Goal: Task Accomplishment & Management: Manage account settings

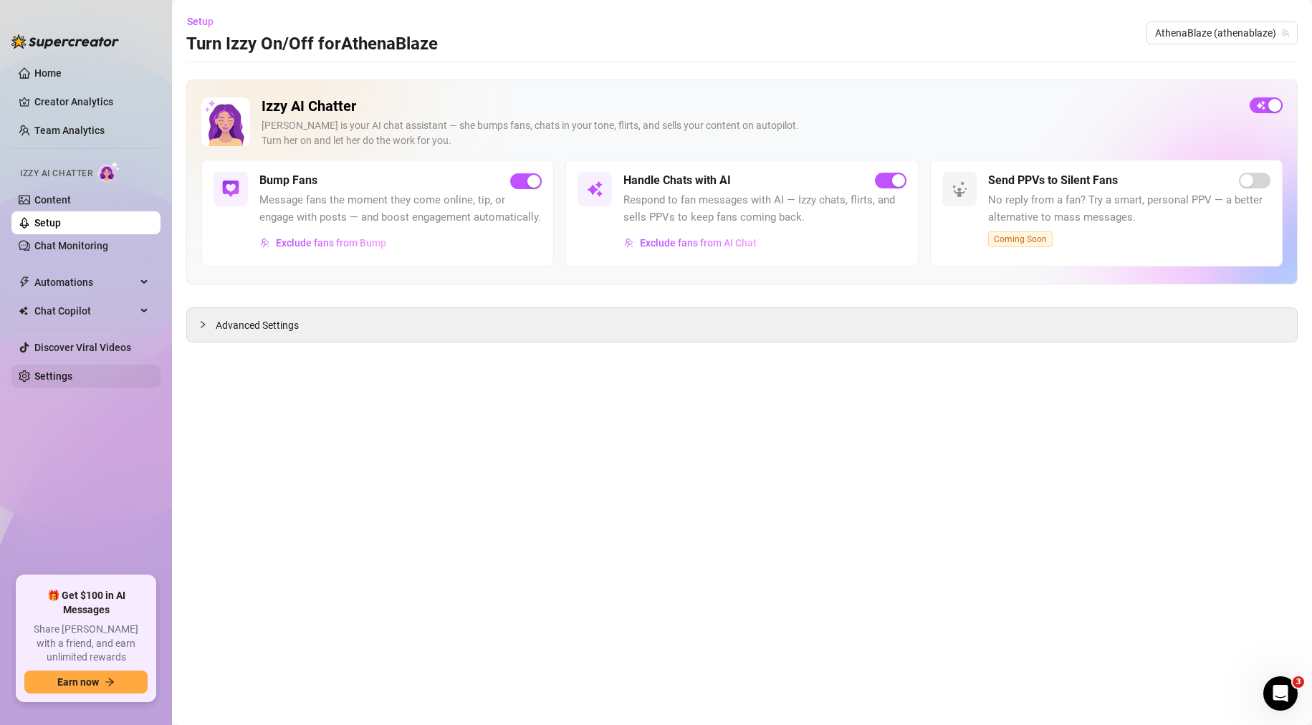
click at [55, 382] on link "Settings" at bounding box center [53, 375] width 38 height 11
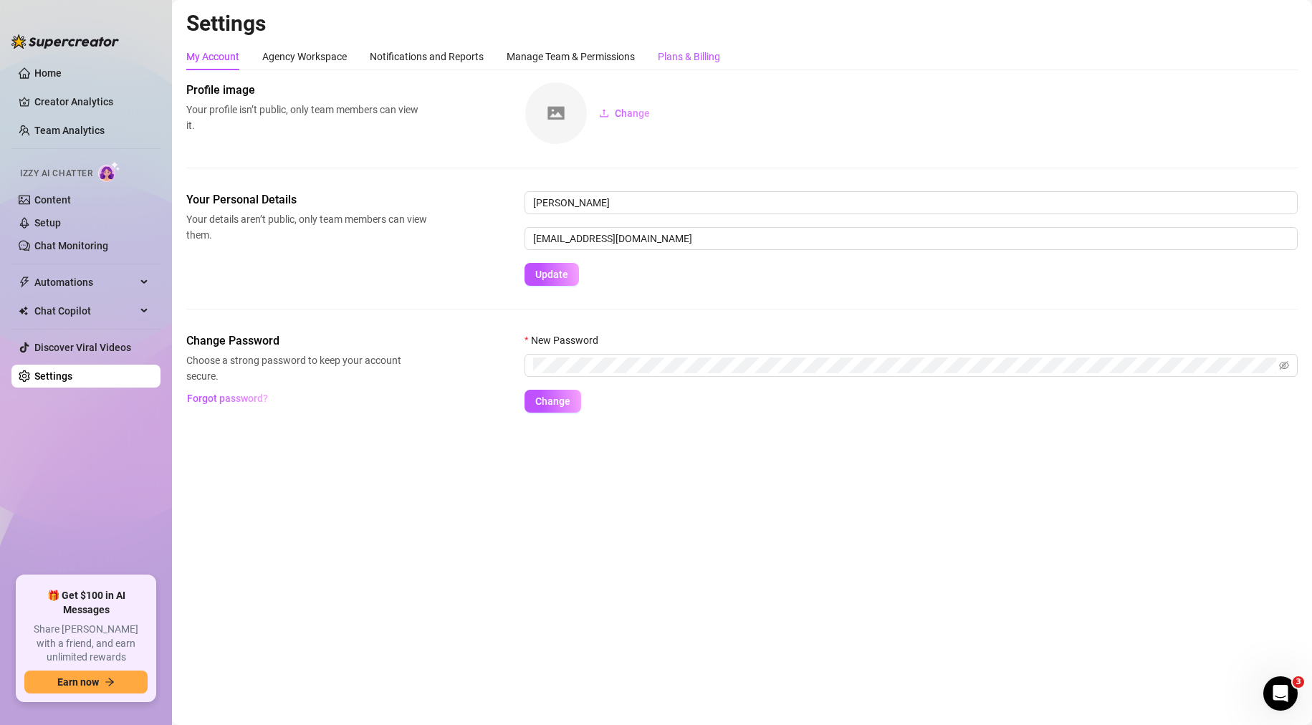
click at [714, 57] on div "Plans & Billing" at bounding box center [689, 57] width 62 height 16
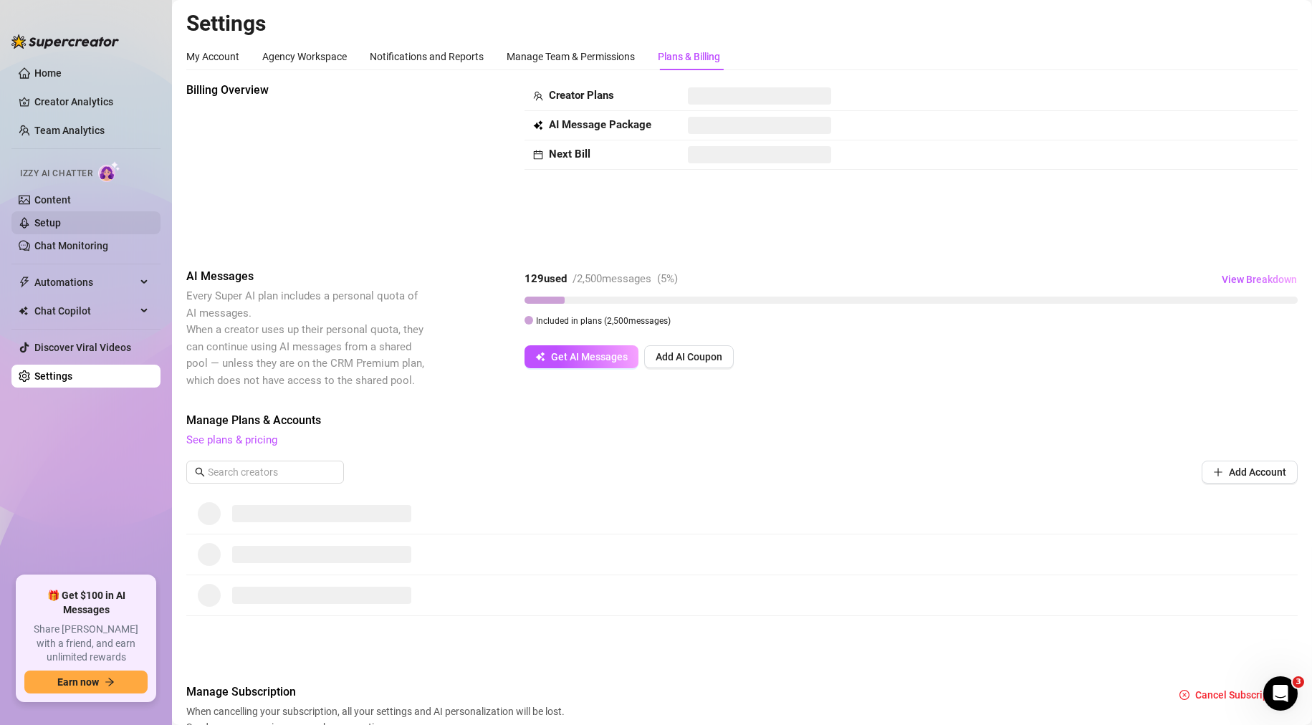
click at [51, 217] on link "Setup" at bounding box center [47, 222] width 27 height 11
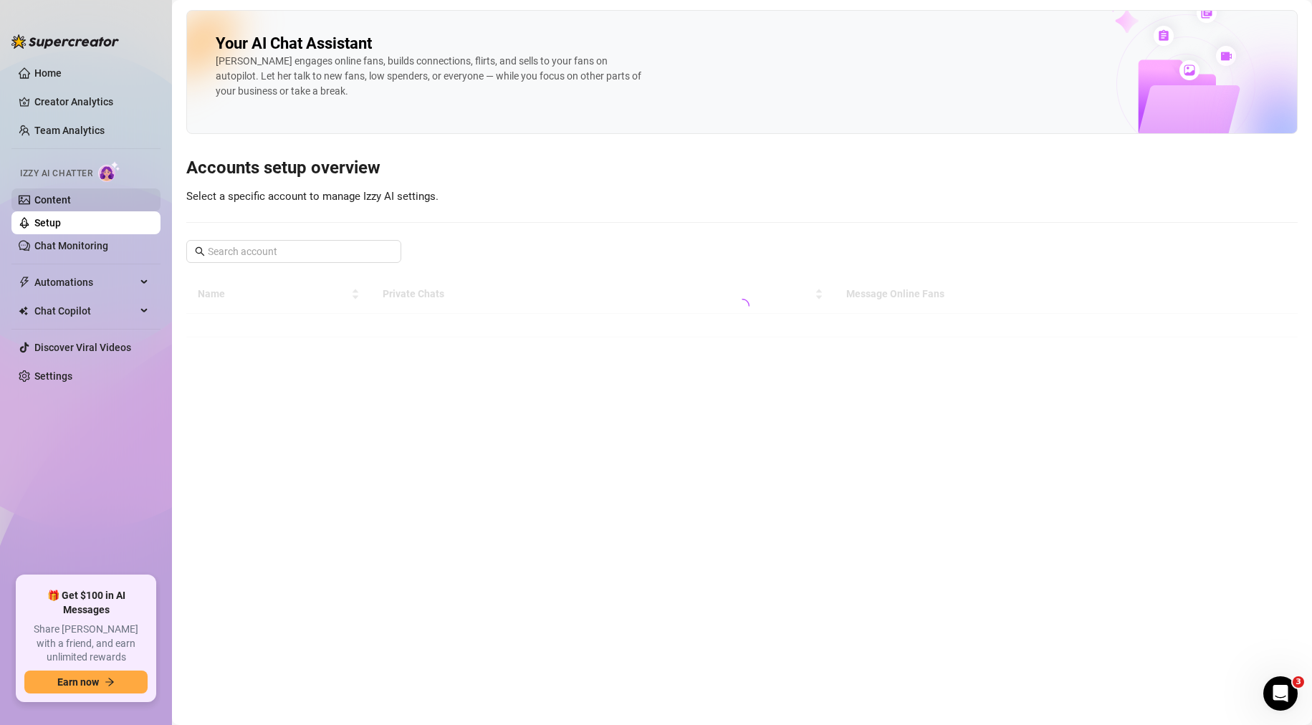
click at [69, 201] on link "Content" at bounding box center [52, 199] width 37 height 11
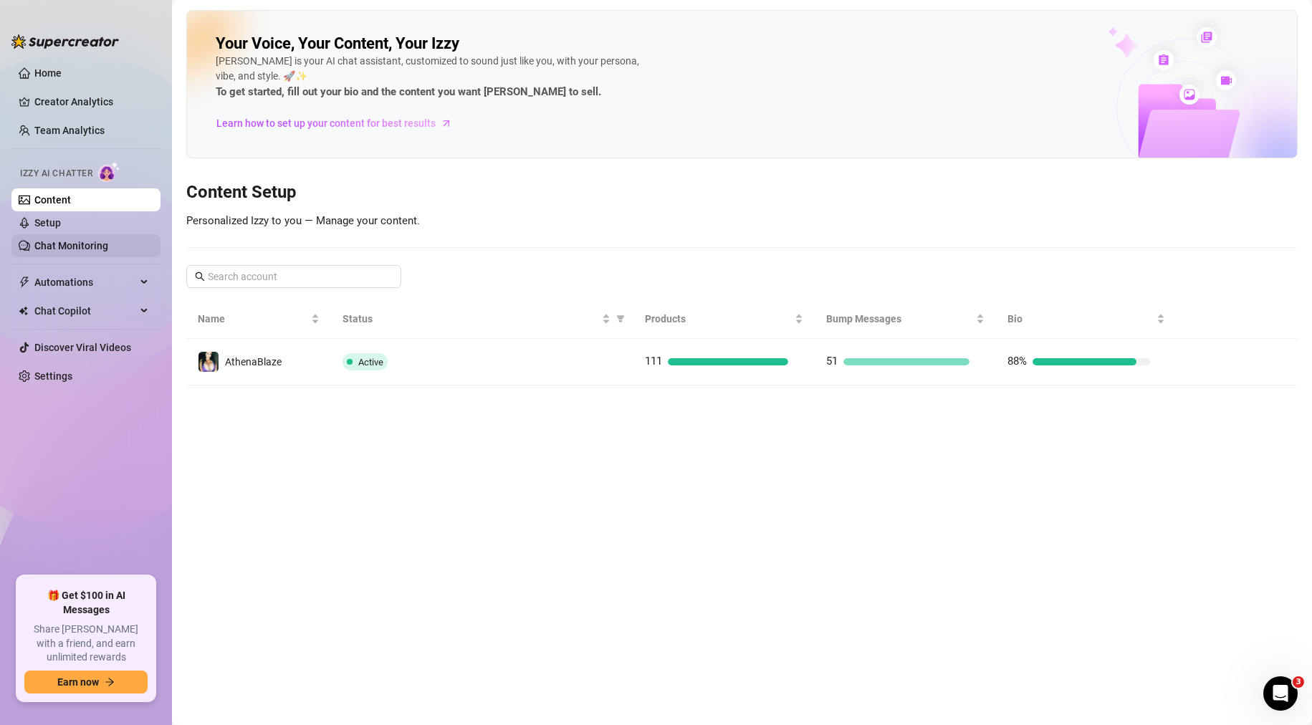
click at [89, 241] on link "Chat Monitoring" at bounding box center [71, 245] width 74 height 11
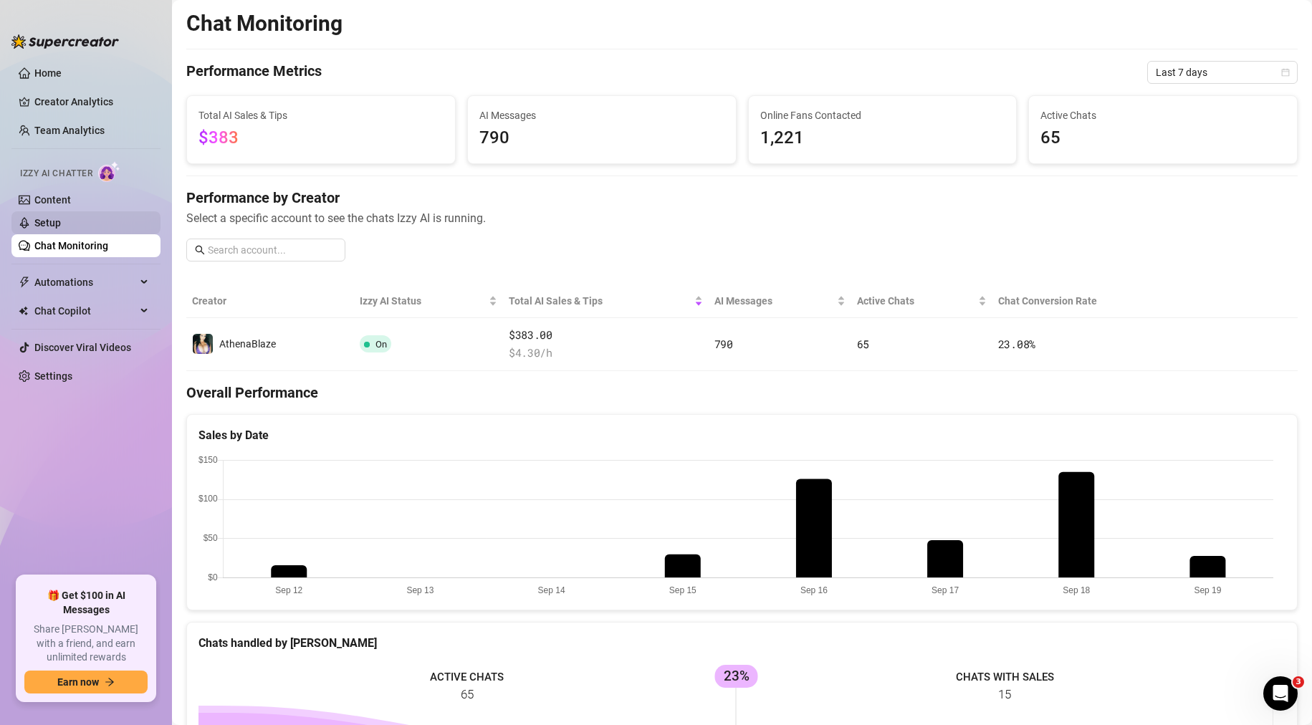
click at [61, 224] on link "Setup" at bounding box center [47, 222] width 27 height 11
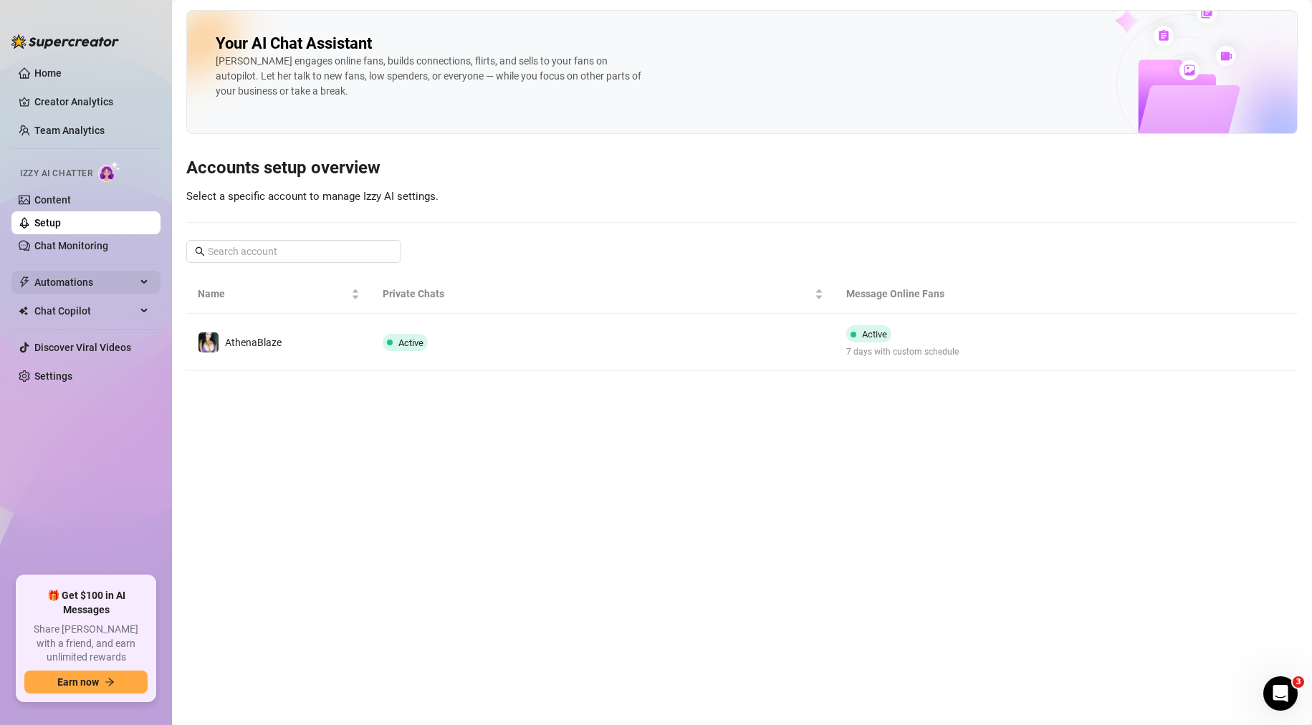
click at [95, 280] on span "Automations" at bounding box center [85, 282] width 102 height 23
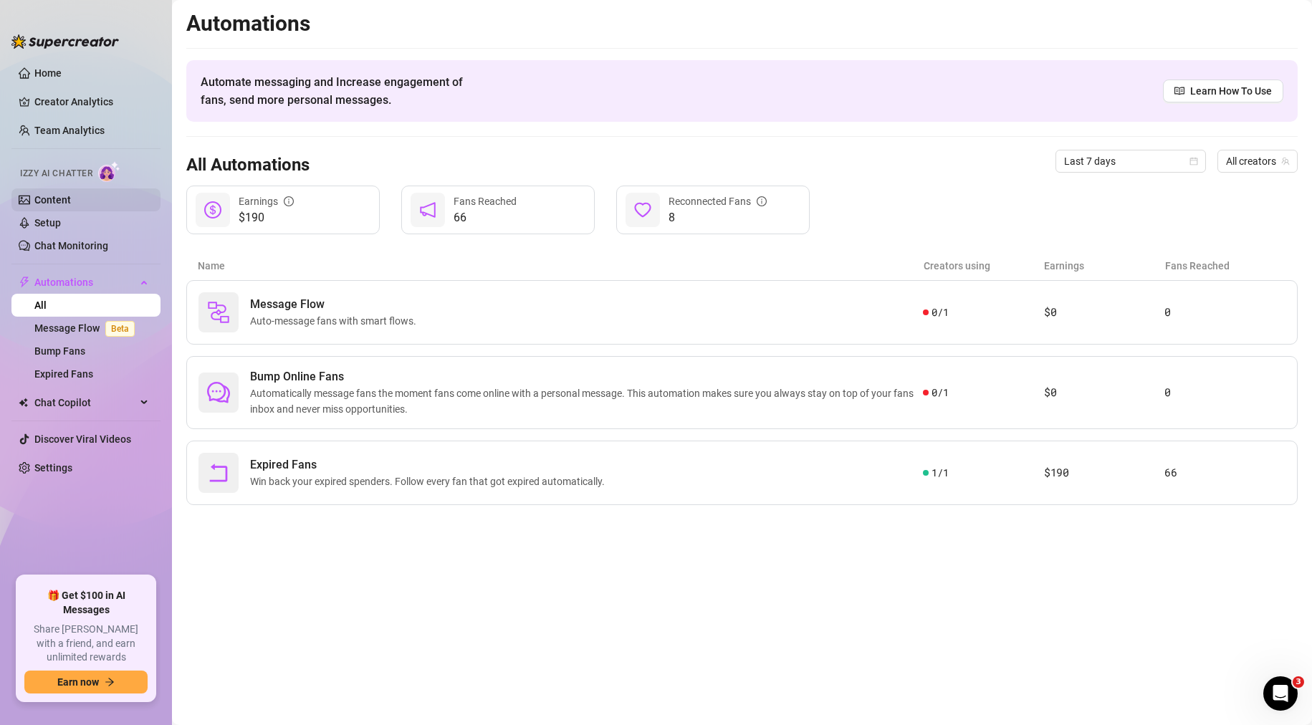
click at [71, 194] on link "Content" at bounding box center [52, 199] width 37 height 11
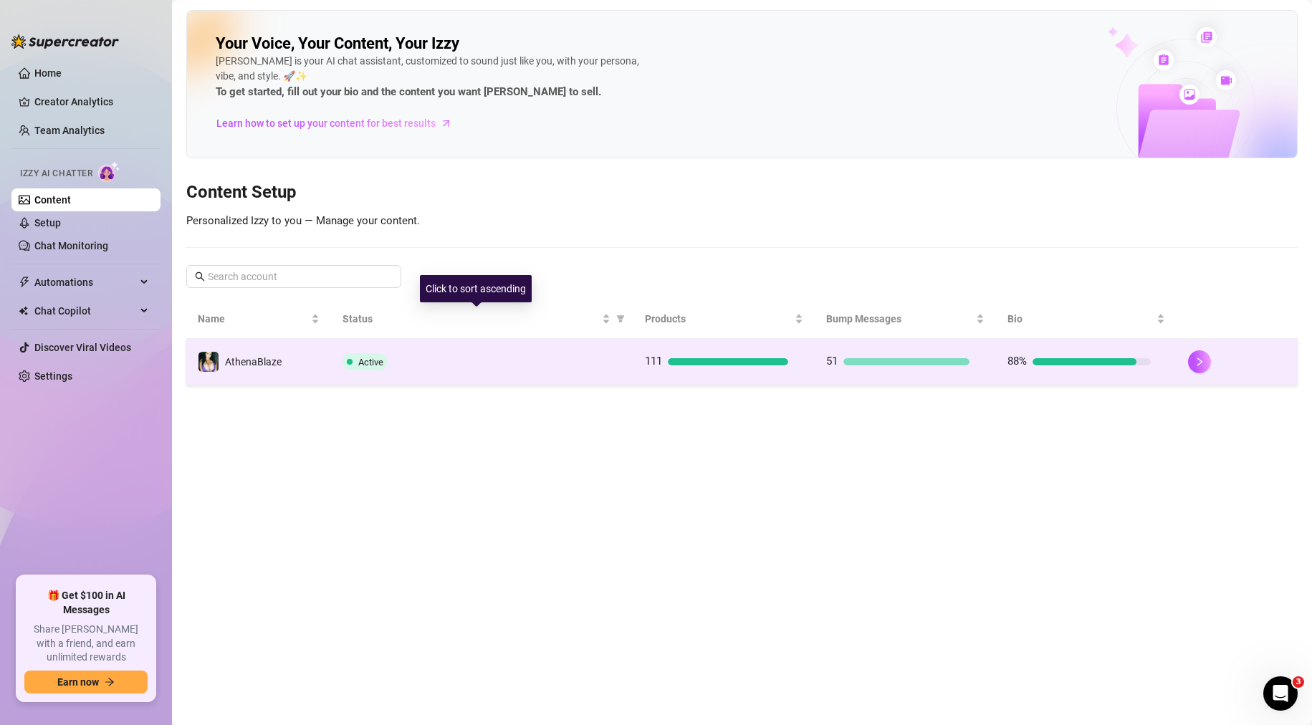
click at [528, 361] on div "Active" at bounding box center [481, 361] width 279 height 17
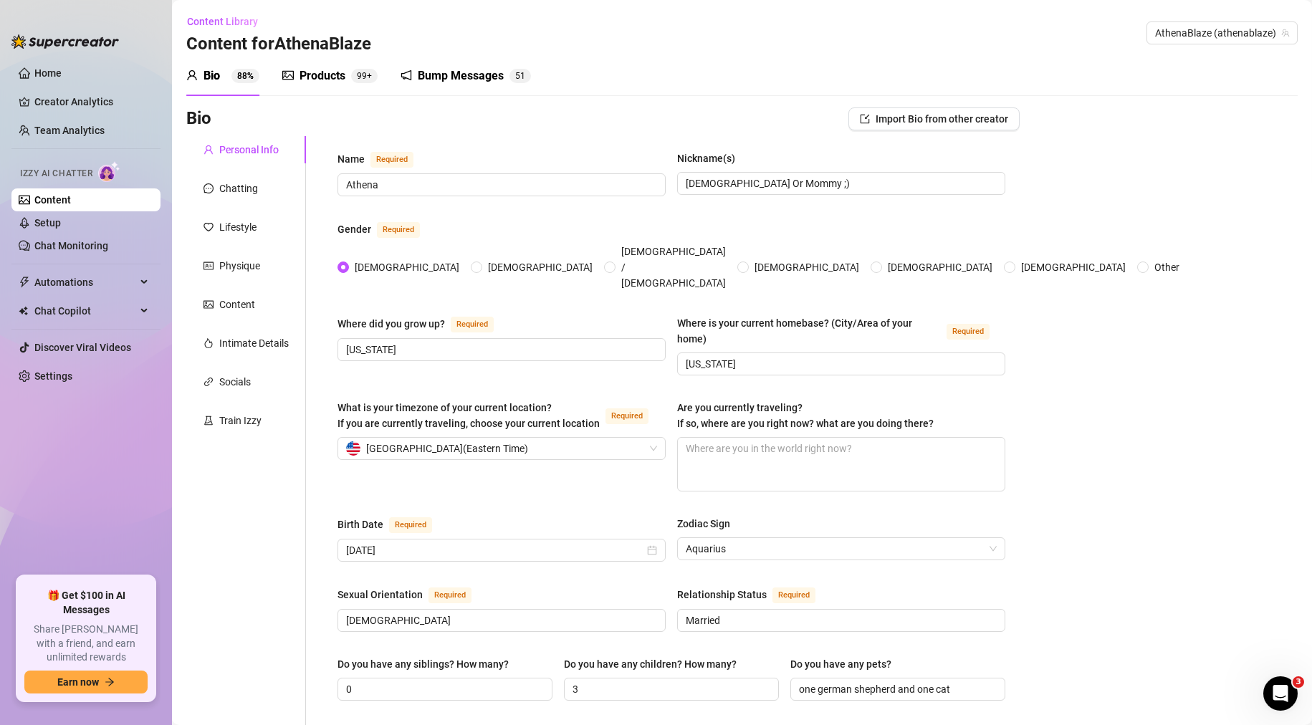
click at [71, 202] on link "Content" at bounding box center [52, 199] width 37 height 11
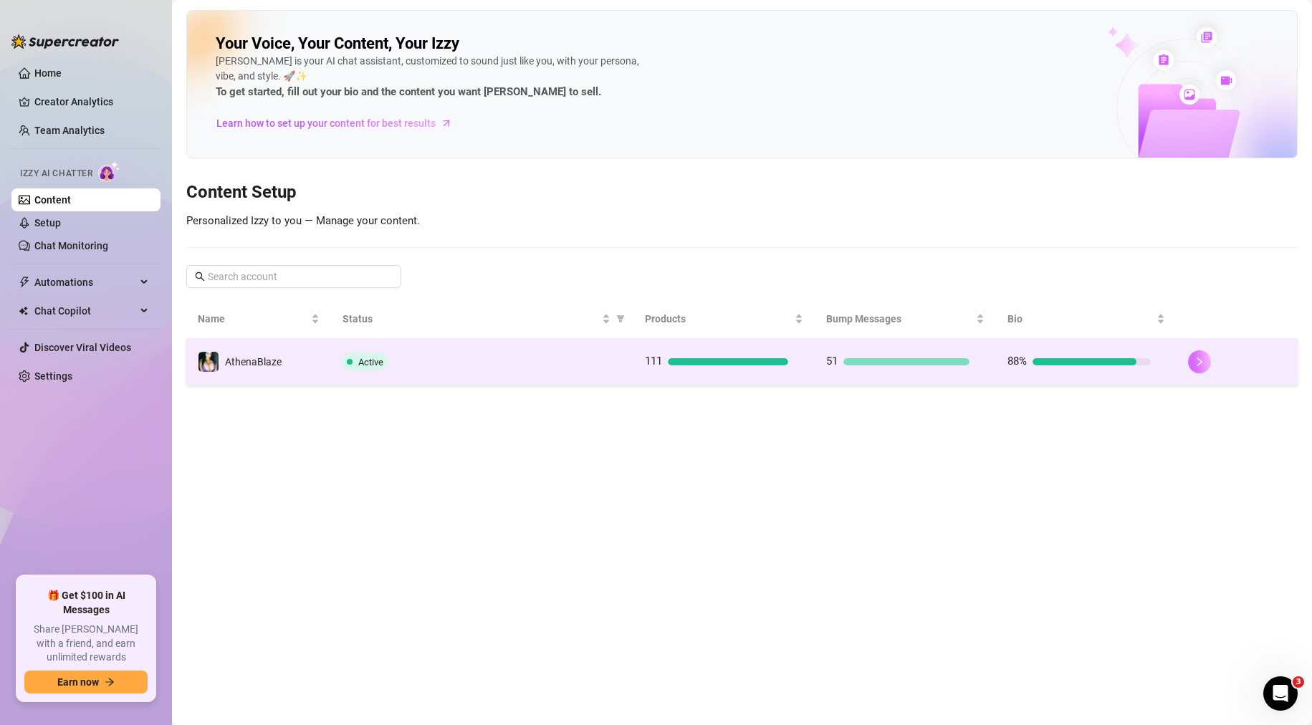
click at [1204, 362] on icon "right" at bounding box center [1199, 362] width 10 height 10
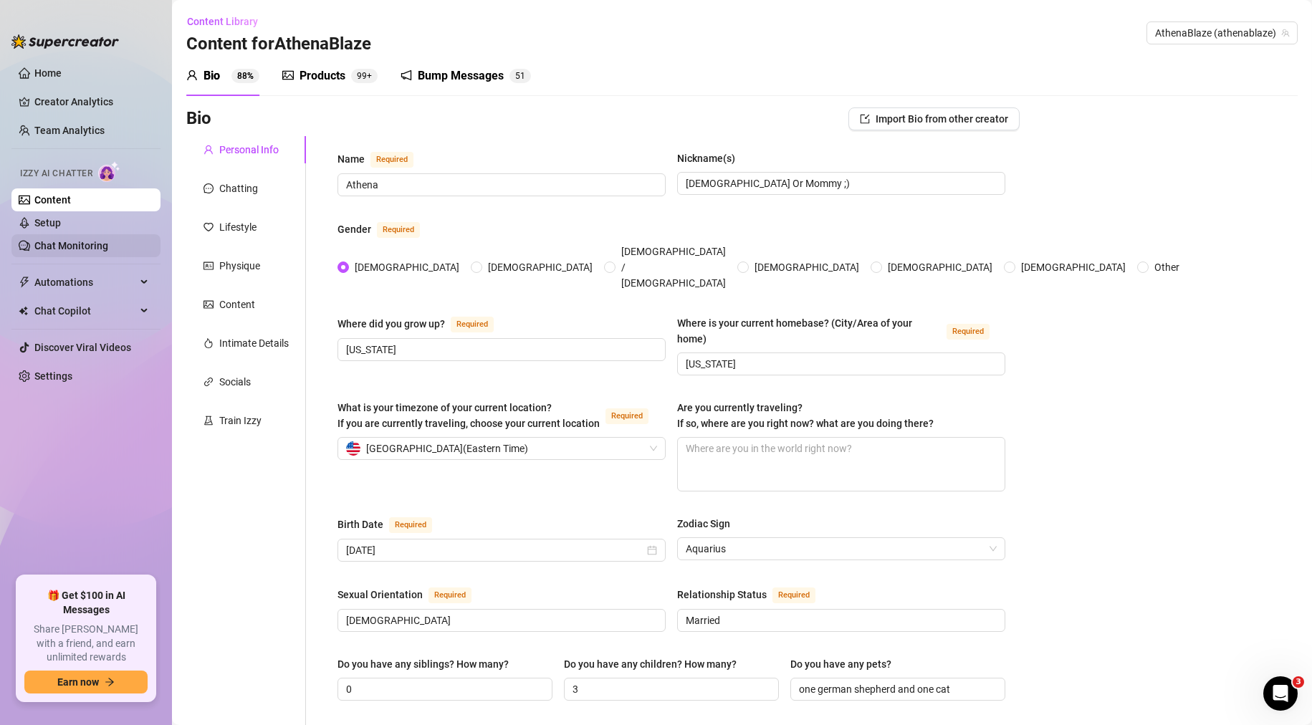
click at [63, 241] on link "Chat Monitoring" at bounding box center [71, 245] width 74 height 11
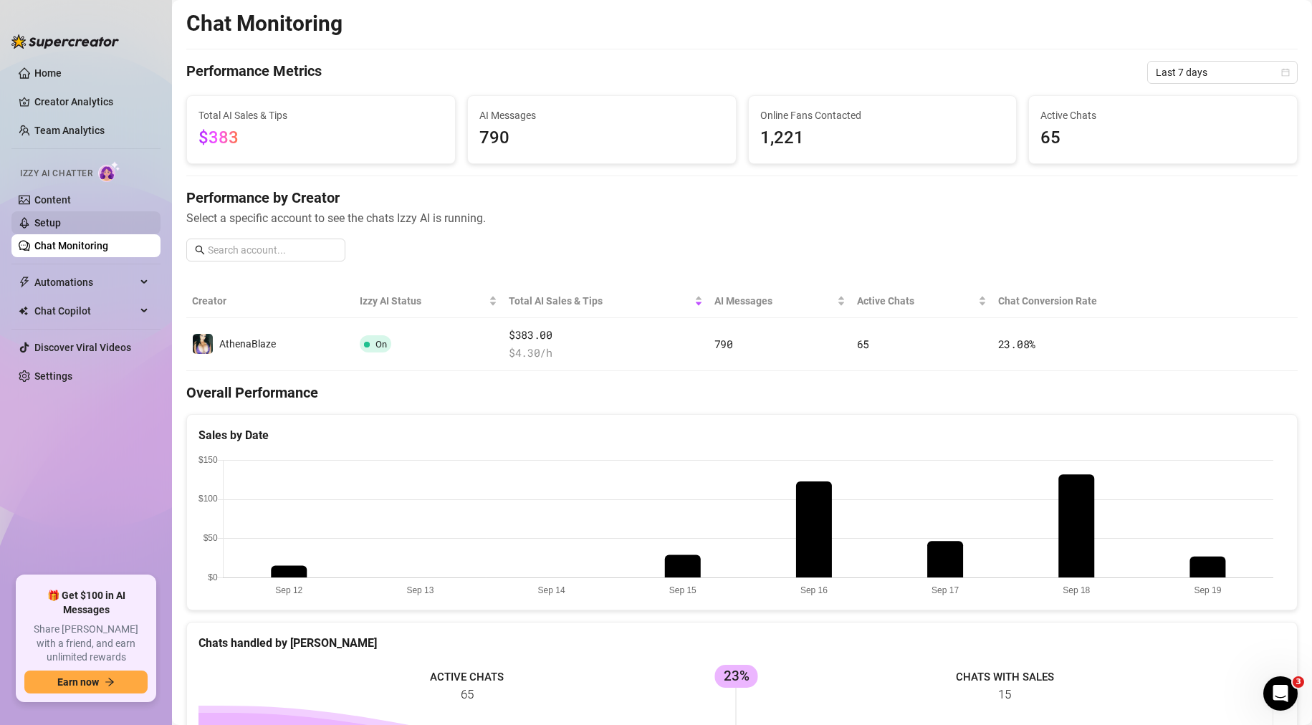
click at [55, 217] on link "Setup" at bounding box center [47, 222] width 27 height 11
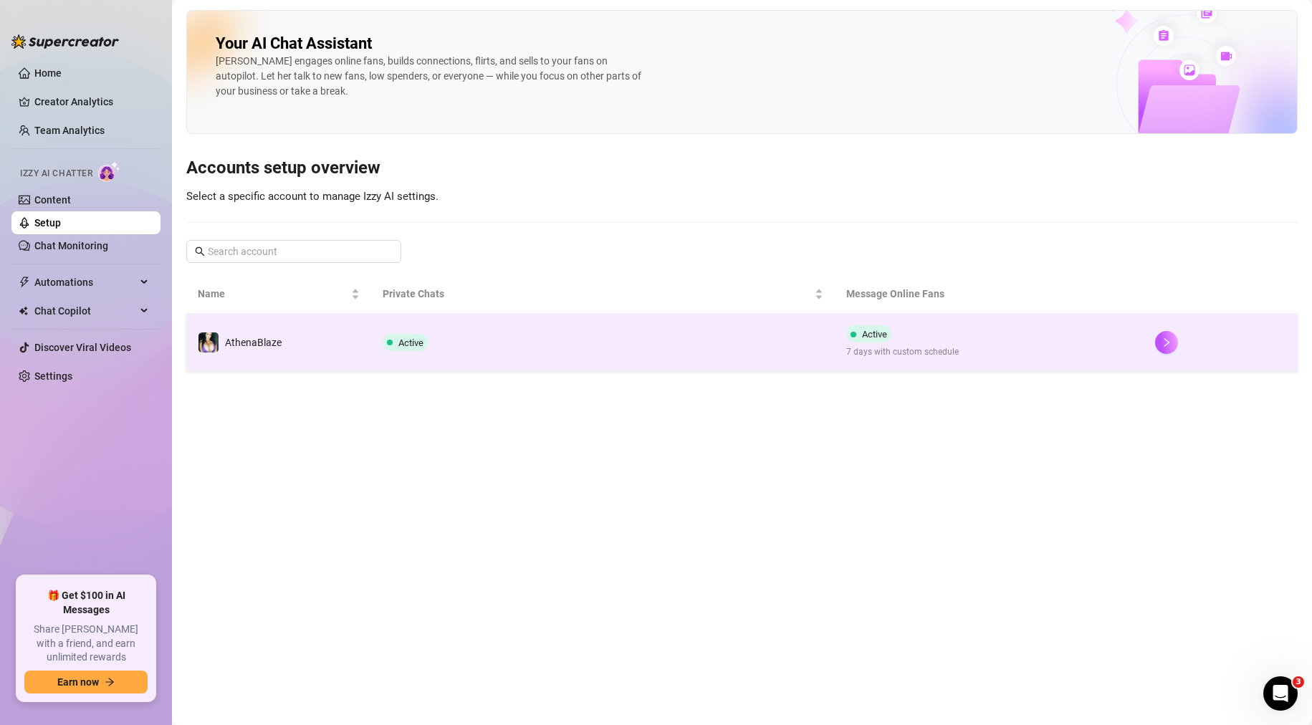
click at [566, 348] on td "Active" at bounding box center [602, 342] width 463 height 57
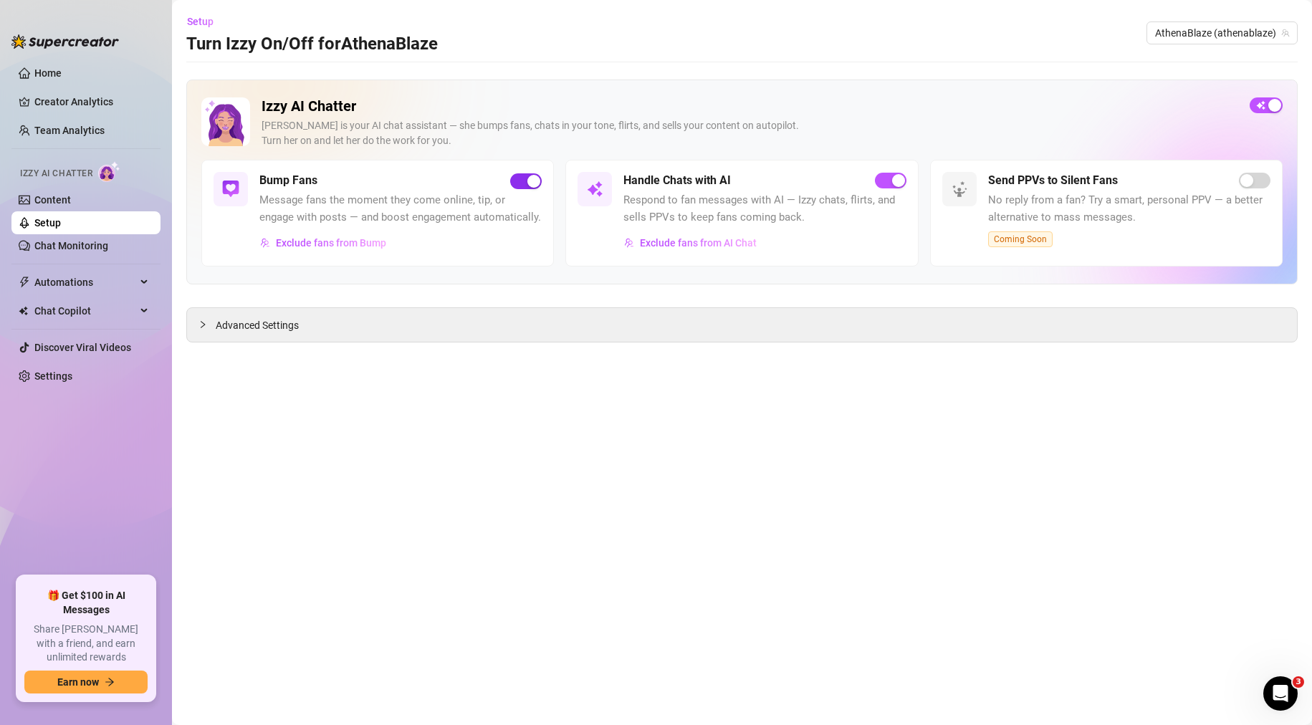
click at [531, 181] on div "button" at bounding box center [533, 181] width 13 height 13
click at [193, 324] on div "Advanced Settings" at bounding box center [742, 325] width 1110 height 34
click at [201, 324] on icon "collapsed" at bounding box center [202, 324] width 9 height 9
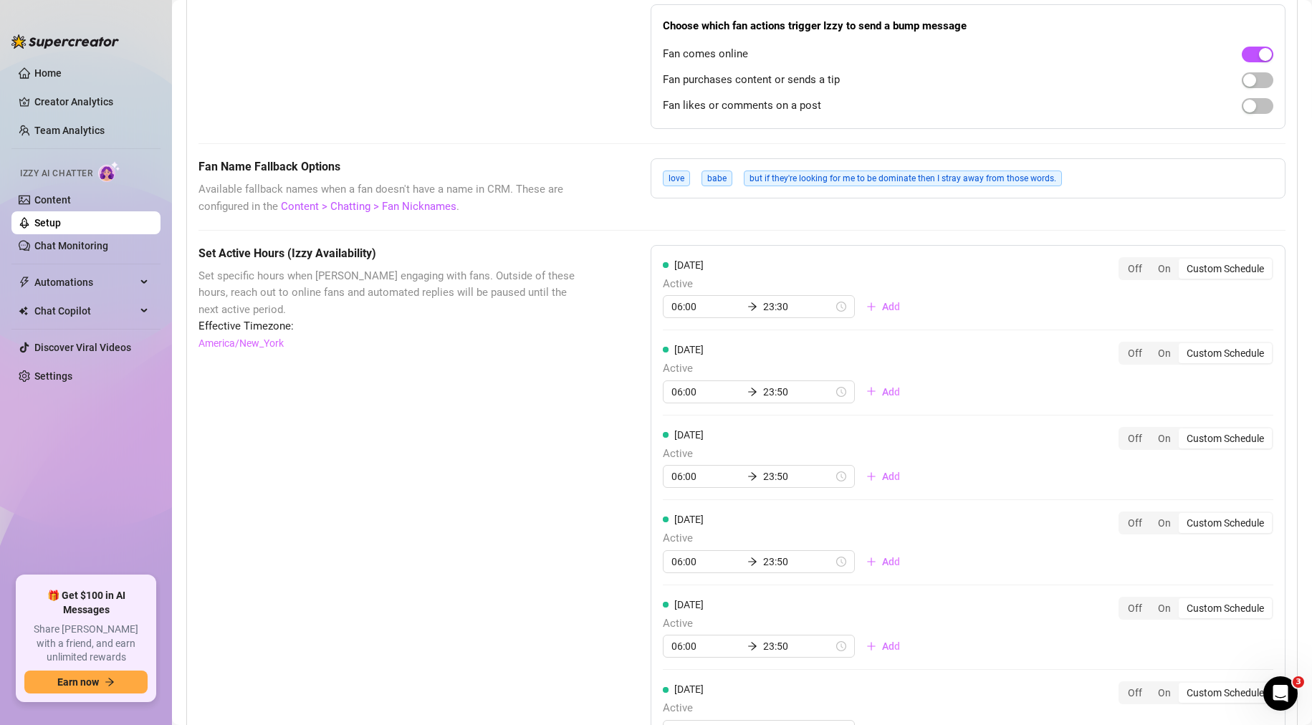
scroll to position [949, 0]
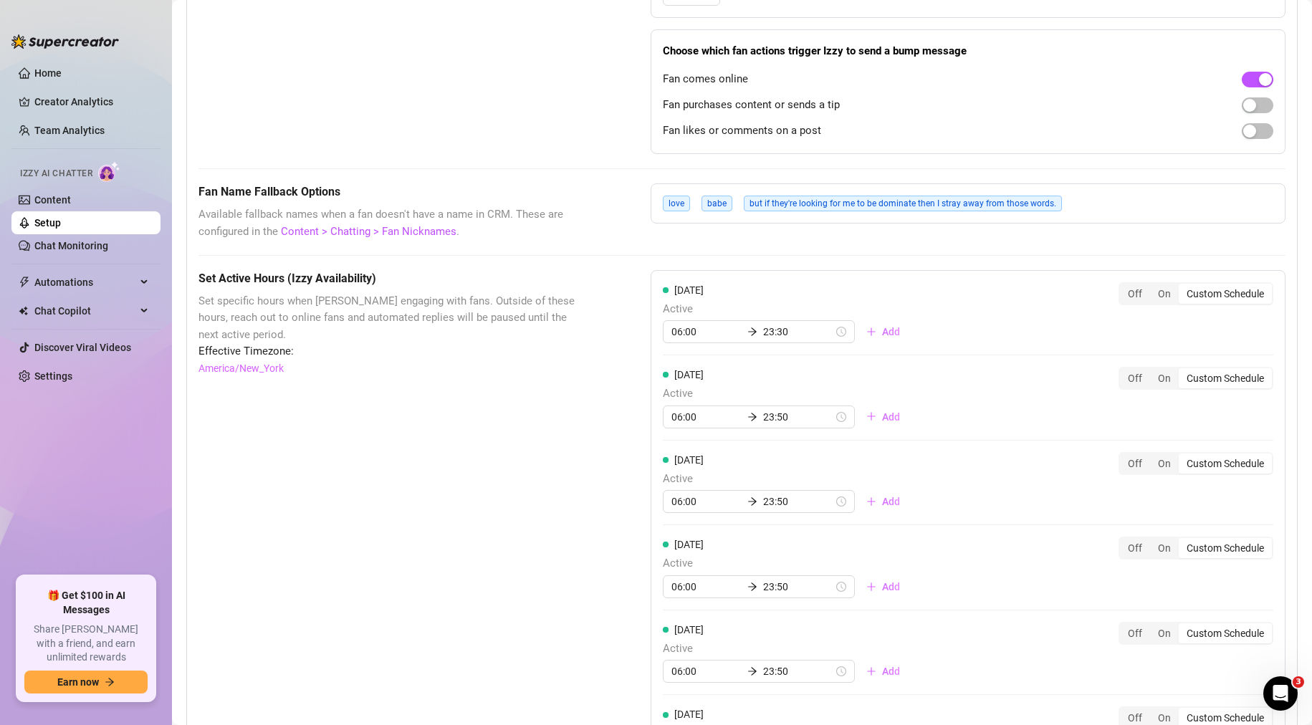
click at [1022, 211] on span "but if they're looking for me to be dominate then I stray away from those words." at bounding box center [903, 204] width 318 height 16
click at [398, 238] on link "Content > Chatting > Fan Nicknames" at bounding box center [369, 231] width 176 height 13
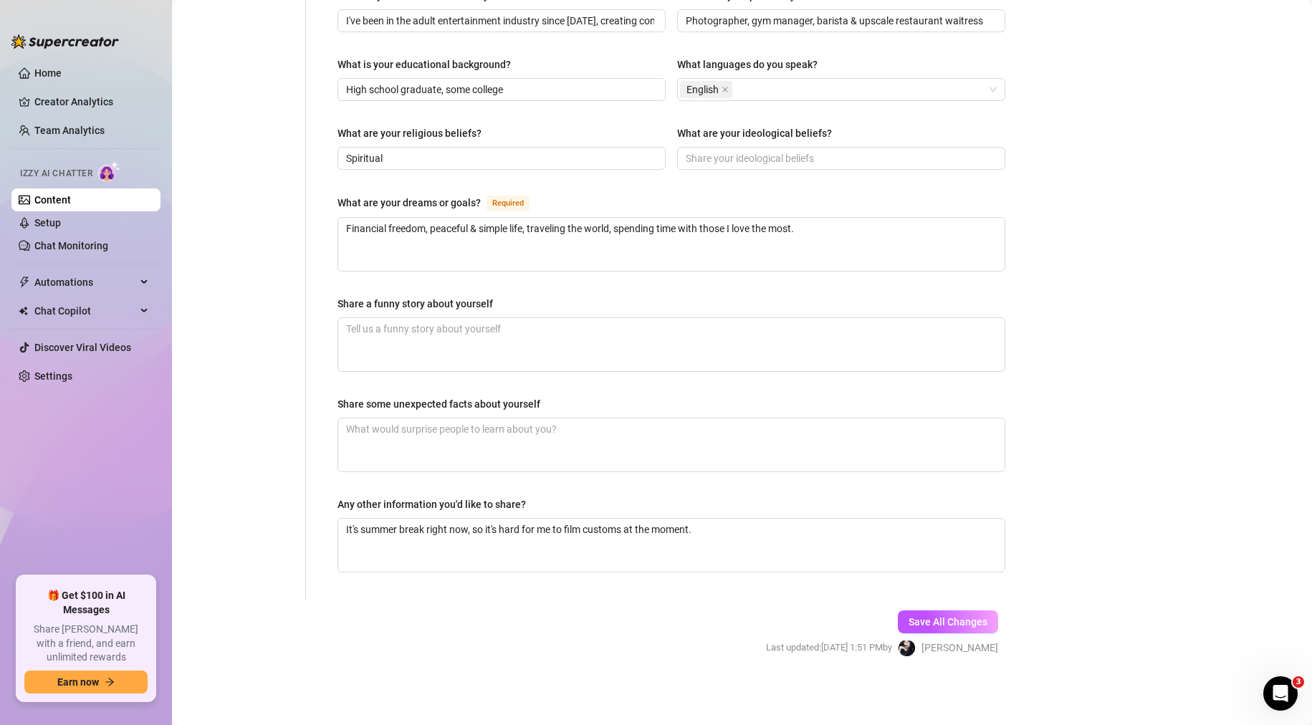
scroll to position [709, 0]
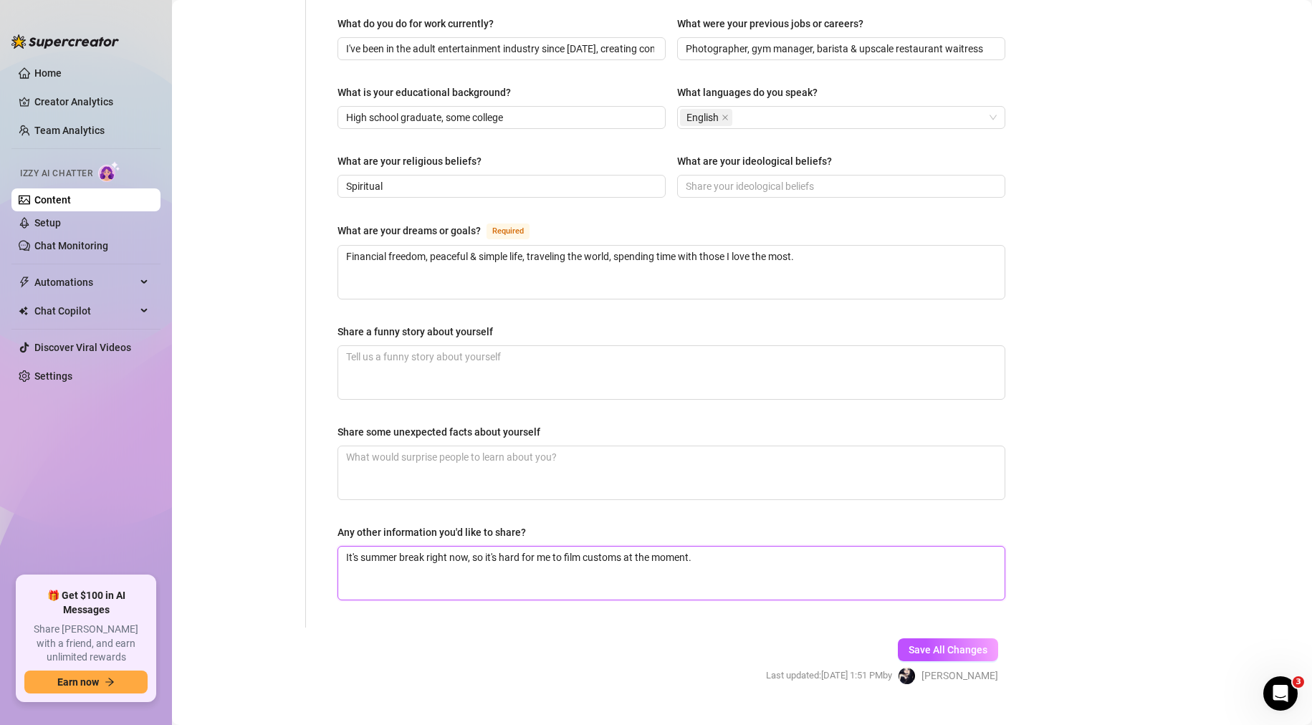
click at [623, 556] on textarea "It's summer break right now, so it's hard for me to film customs at the moment." at bounding box center [671, 573] width 666 height 53
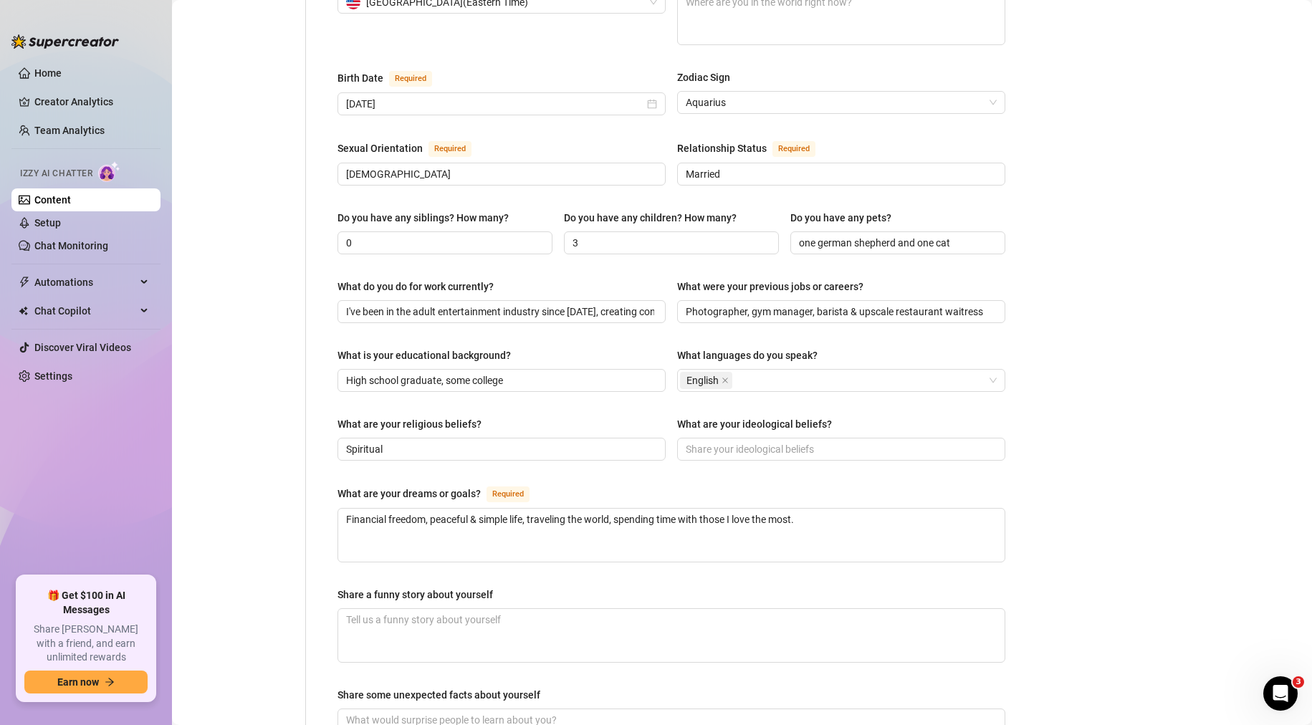
scroll to position [423, 0]
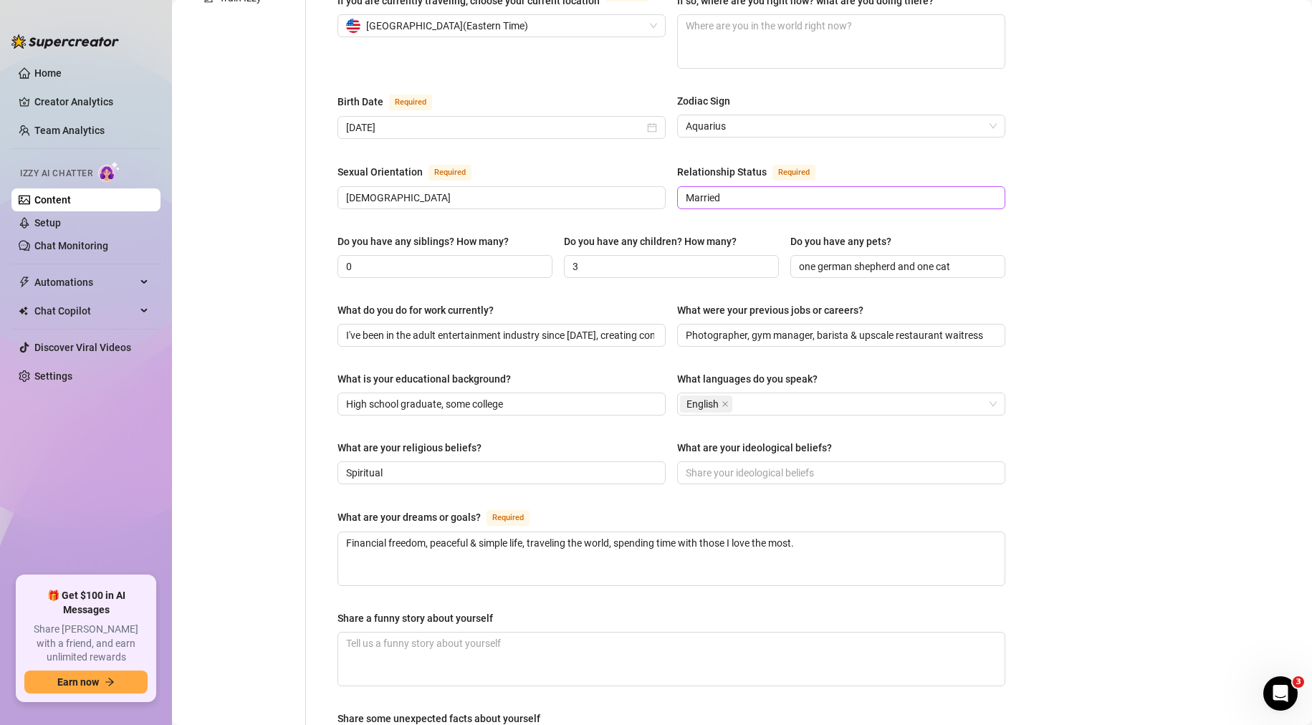
drag, startPoint x: 795, startPoint y: 182, endPoint x: 805, endPoint y: 166, distance: 18.9
click at [797, 179] on div "Sexual Orientation Required [DEMOGRAPHIC_DATA] Relationship Status Required Mar…" at bounding box center [671, 192] width 668 height 59
click at [805, 190] on input "Married" at bounding box center [840, 198] width 308 height 16
type input "Married, been married over 10 years now"
click at [628, 259] on input "3" at bounding box center [669, 267] width 195 height 16
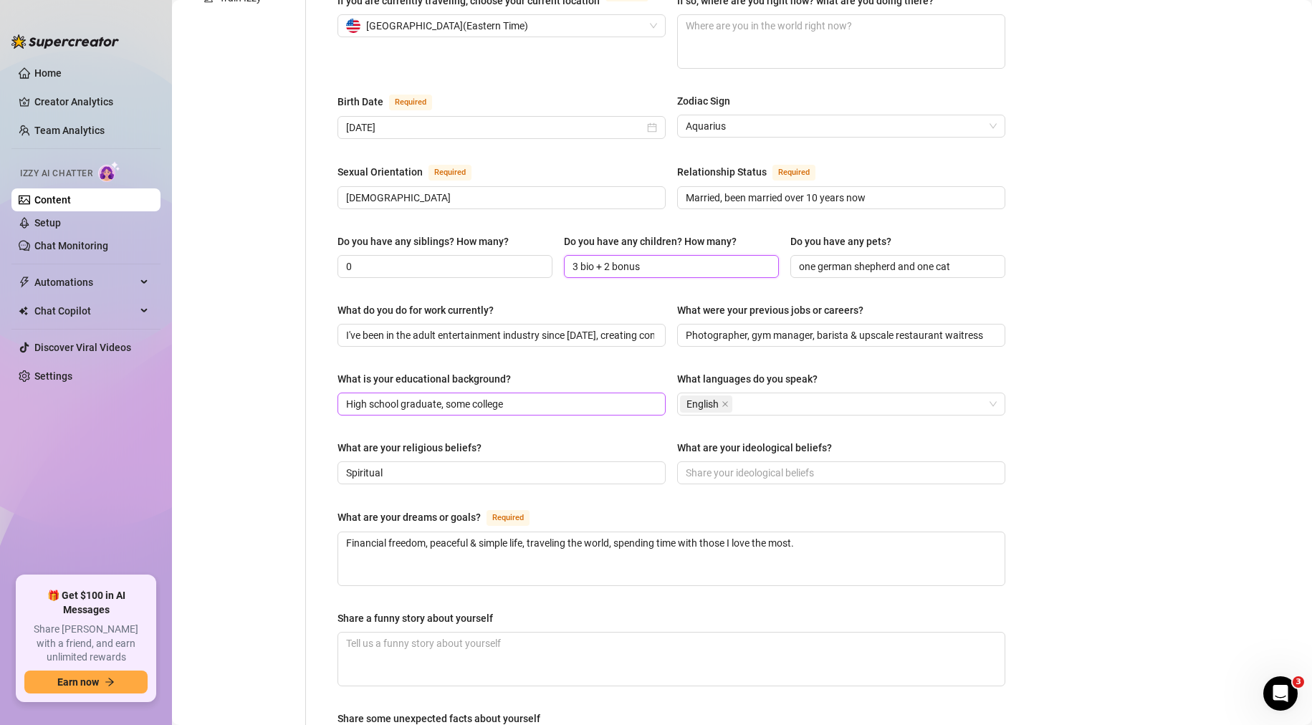
type input "3 bio + 2 bonus"
click at [557, 396] on input "High school graduate, some college" at bounding box center [500, 404] width 308 height 16
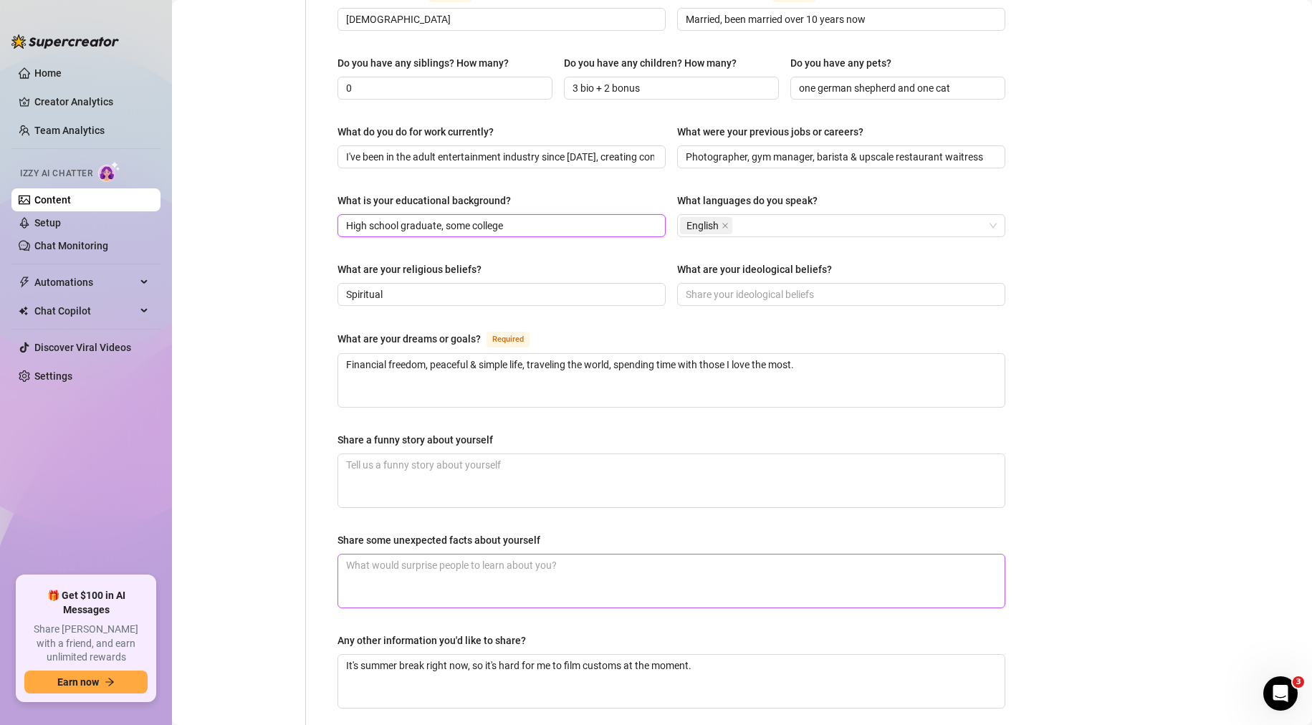
scroll to position [709, 0]
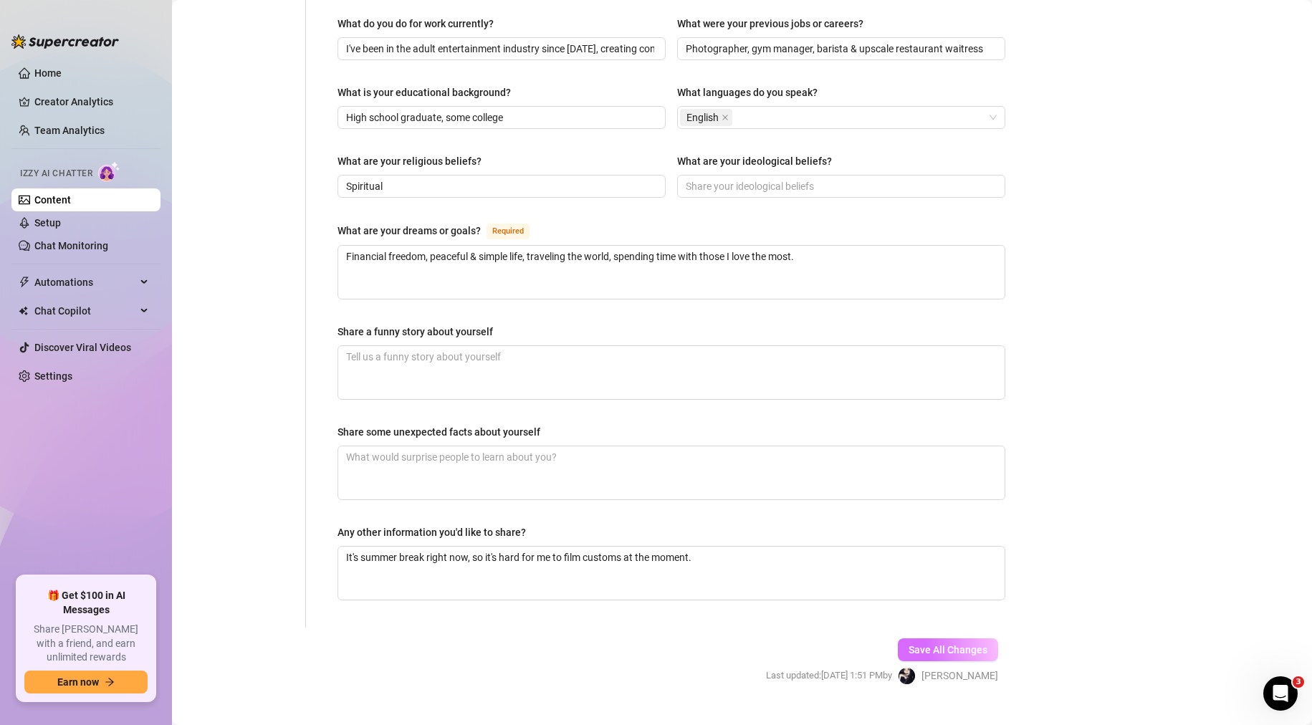
click at [937, 644] on span "Save All Changes" at bounding box center [948, 649] width 79 height 11
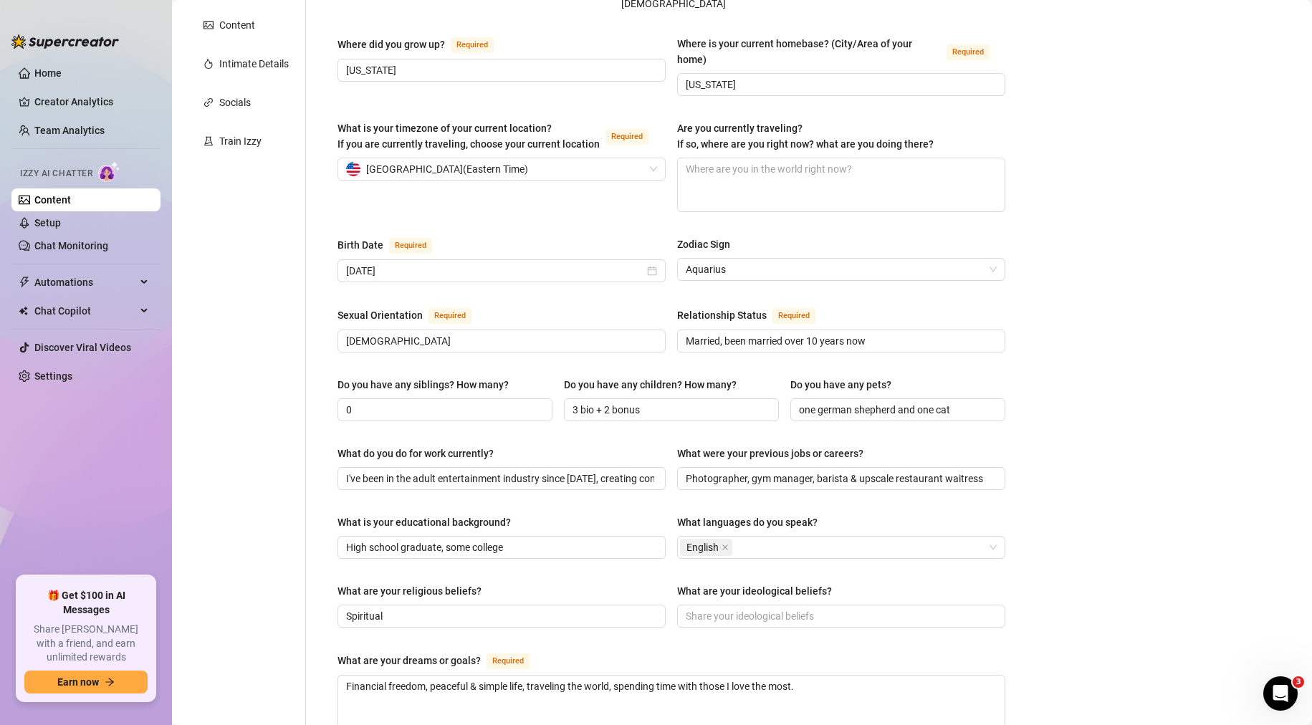
scroll to position [0, 0]
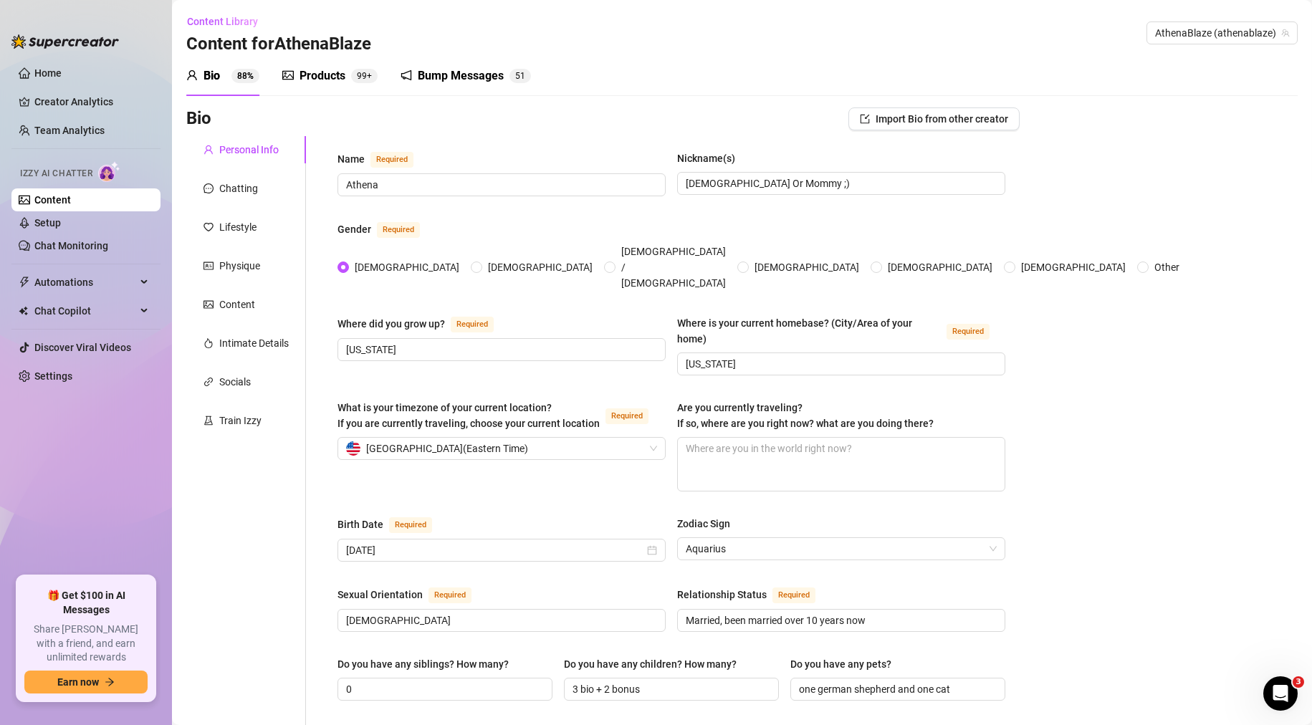
click at [485, 84] on div "Bump Messages" at bounding box center [461, 75] width 86 height 17
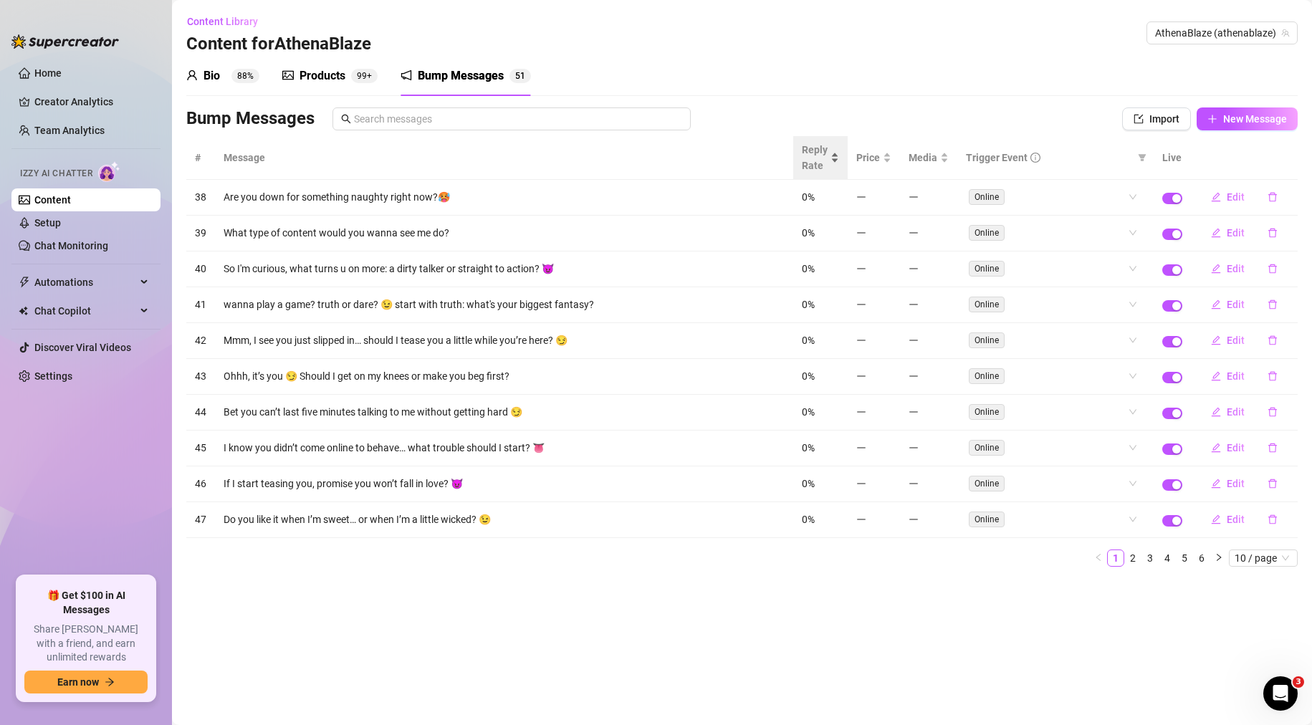
click at [815, 153] on span "Reply Rate" at bounding box center [815, 158] width 26 height 32
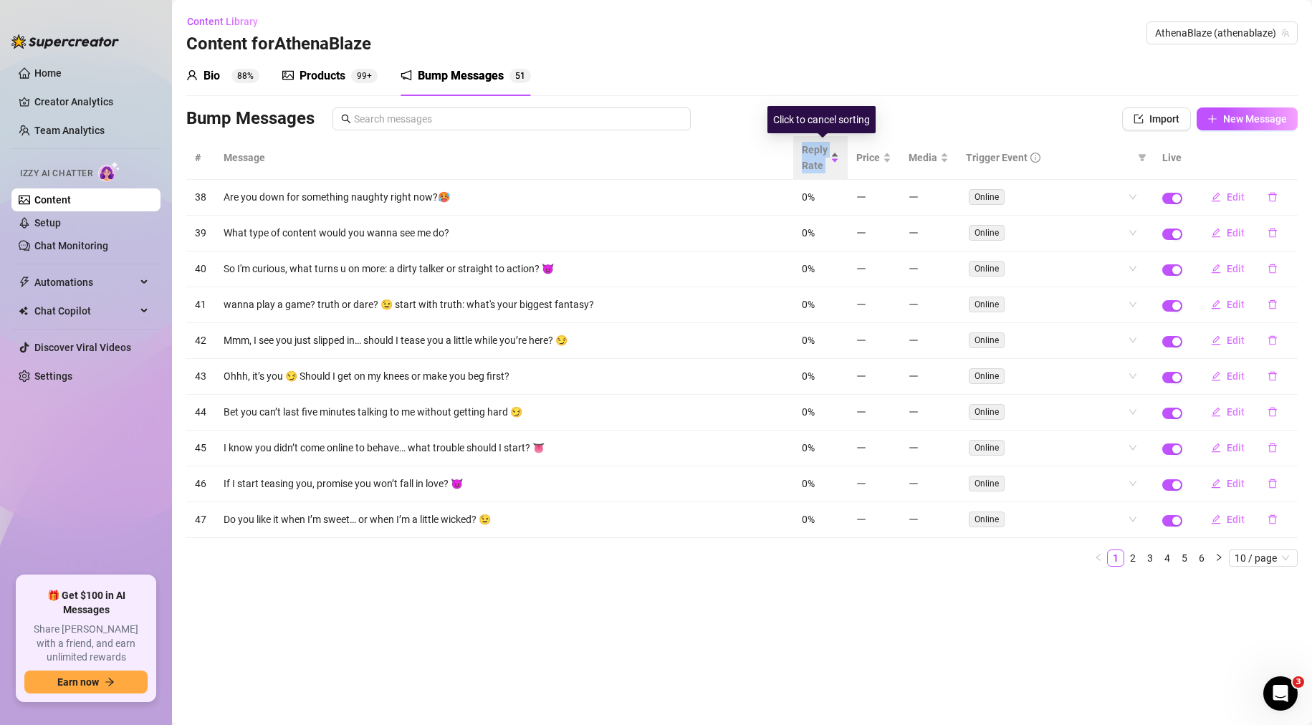
click at [815, 153] on span "Reply Rate" at bounding box center [815, 158] width 26 height 32
click at [239, 68] on div "Bio 88%" at bounding box center [222, 75] width 73 height 17
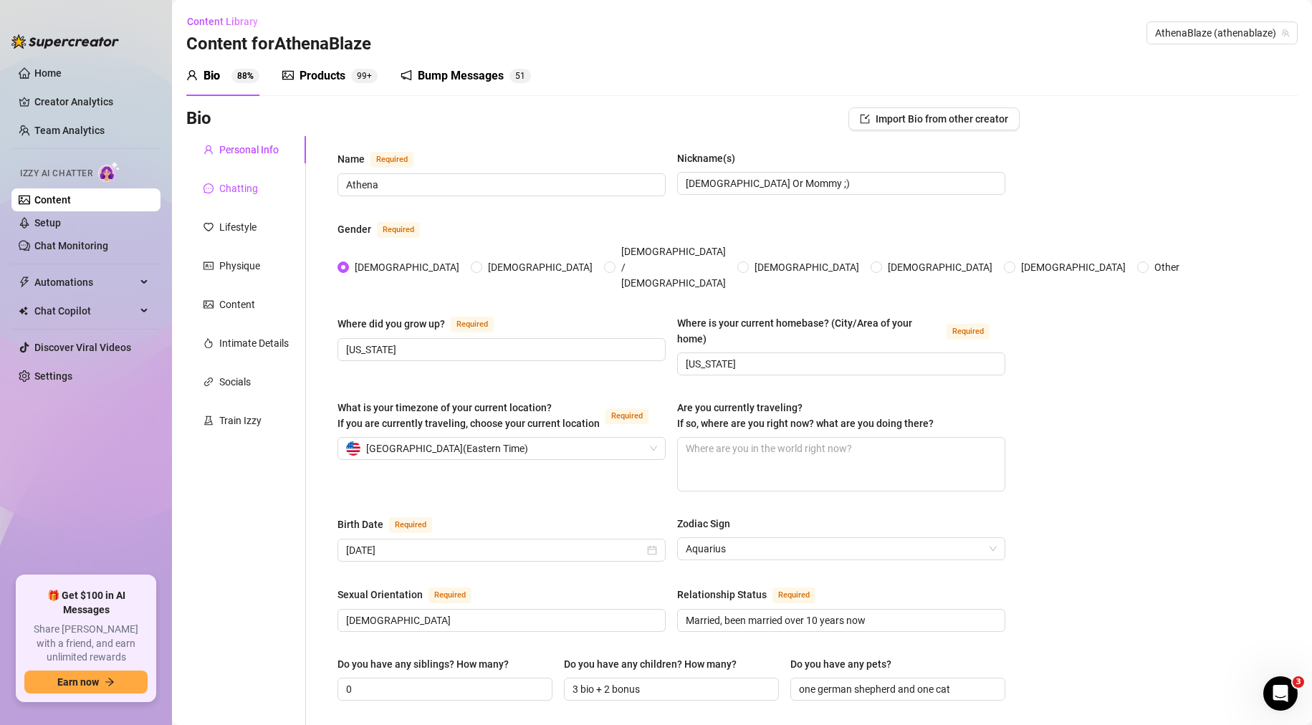
click at [241, 190] on div "Chatting" at bounding box center [238, 189] width 39 height 16
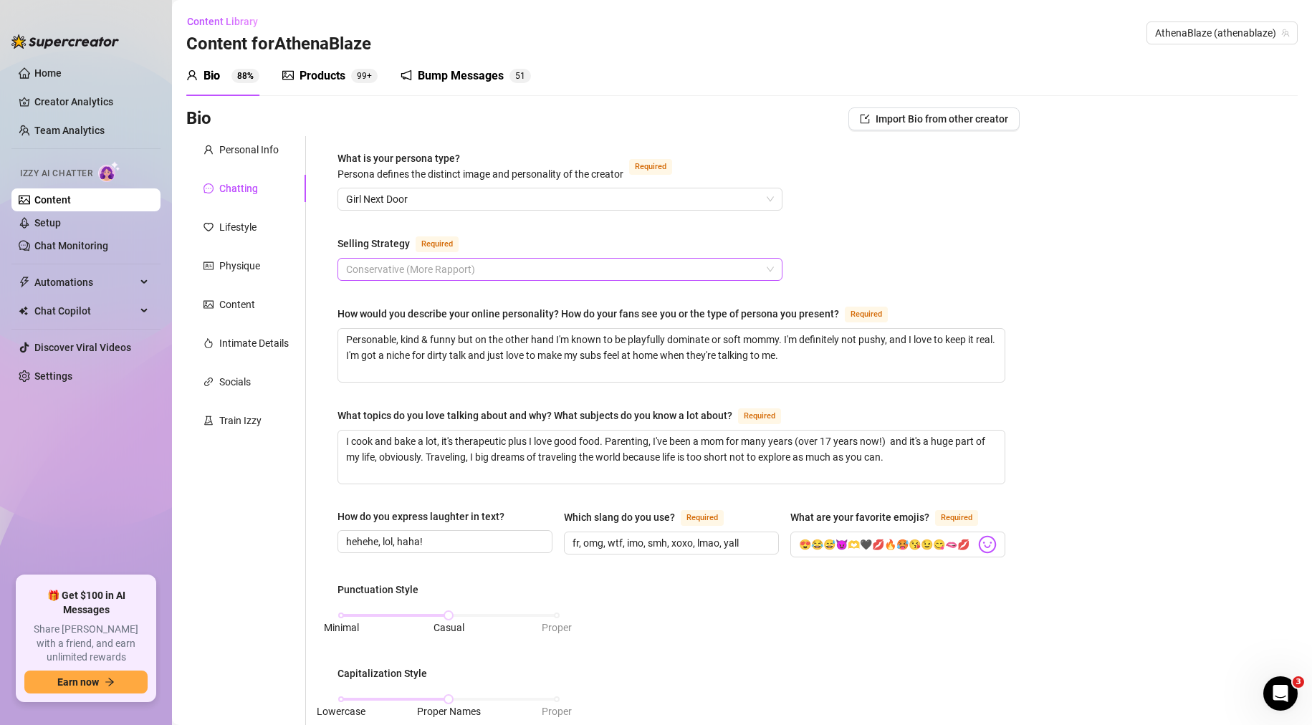
click at [466, 271] on span "Conservative (More Rapport)" at bounding box center [560, 269] width 428 height 21
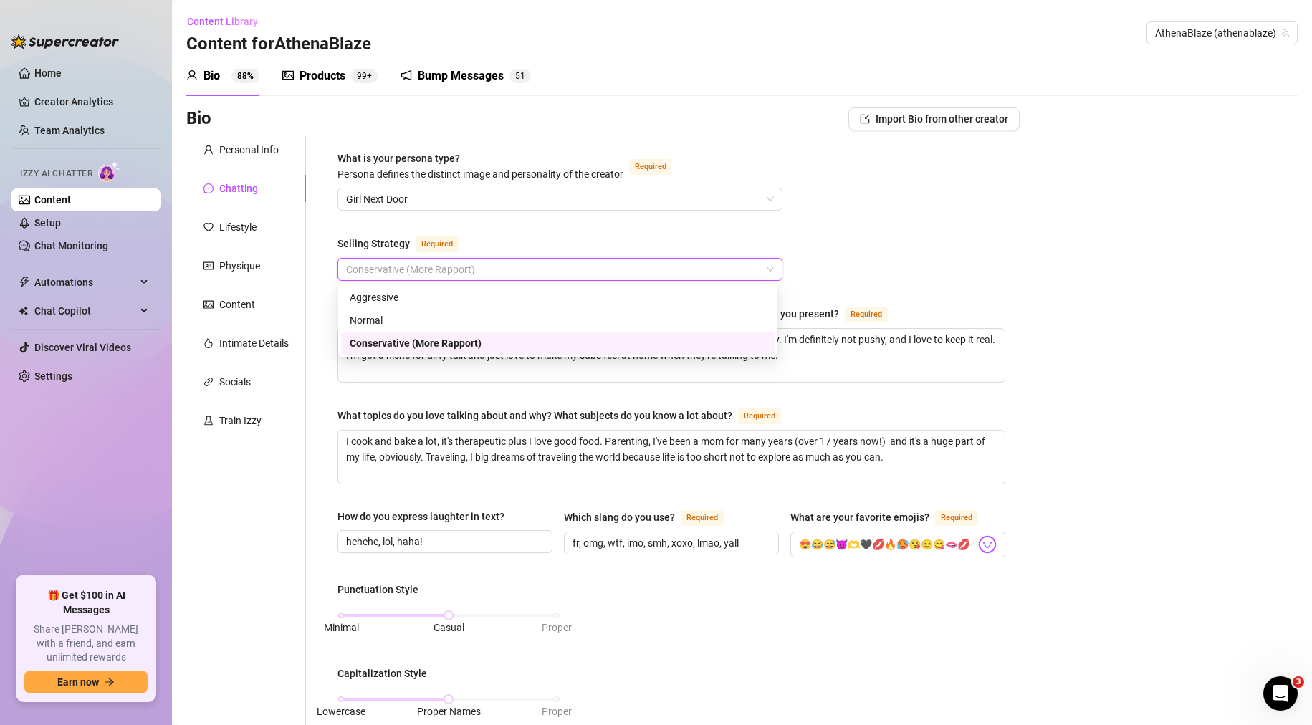
click at [886, 221] on div "What is your persona type? [PERSON_NAME] defines the distinct image and persona…" at bounding box center [671, 670] width 668 height 1041
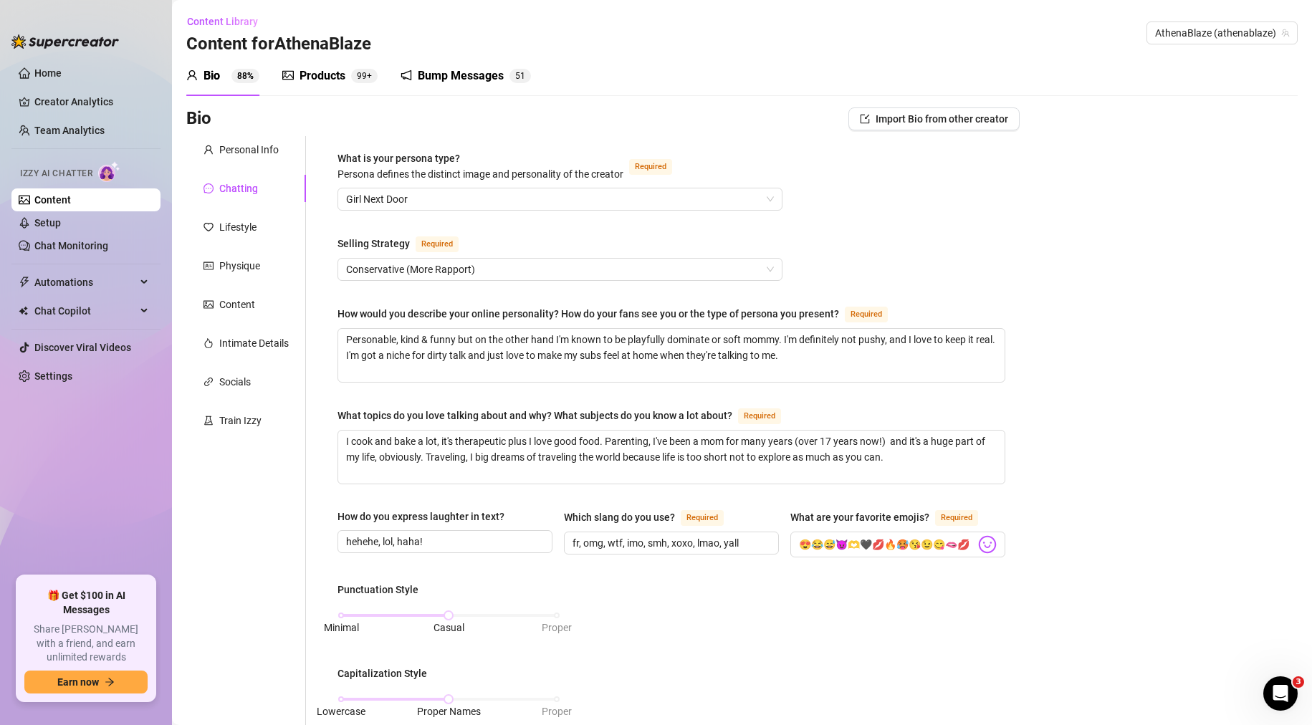
click at [612, 214] on div "What is your persona type? [PERSON_NAME] defines the distinct image and persona…" at bounding box center [671, 670] width 668 height 1041
click at [612, 206] on span "Girl Next Door" at bounding box center [560, 198] width 428 height 21
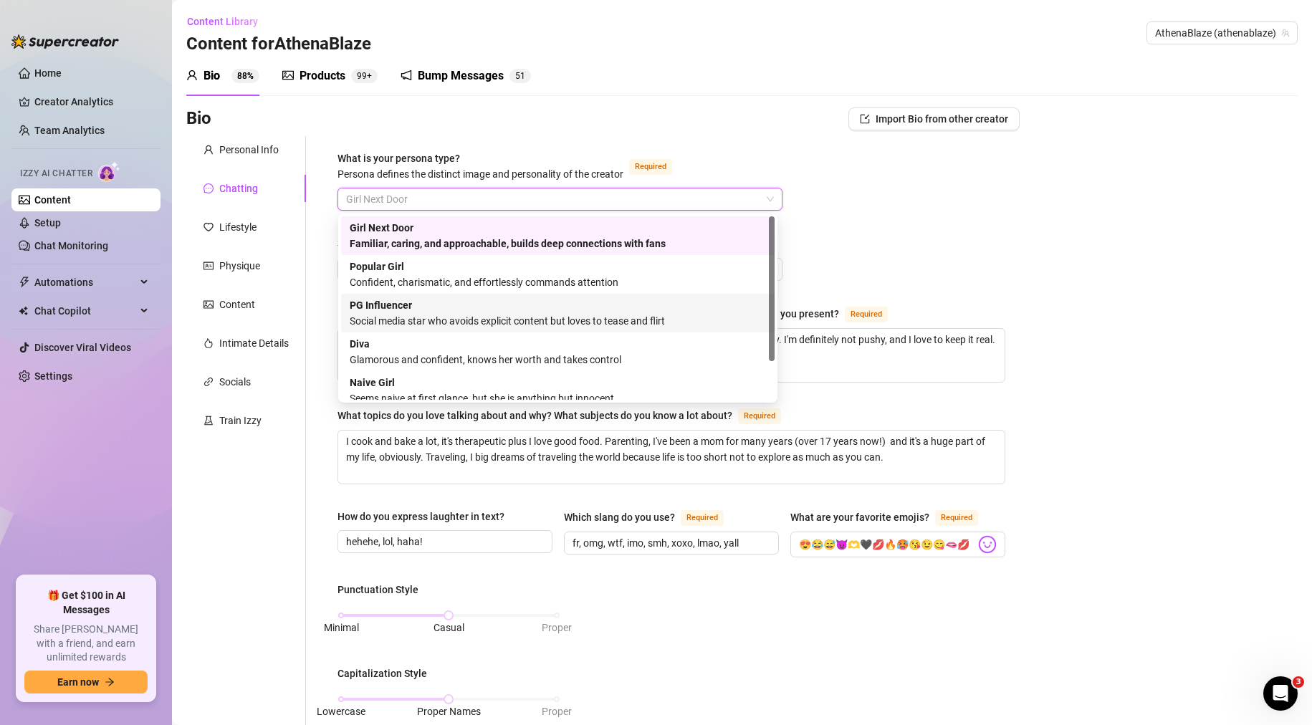
drag, startPoint x: 774, startPoint y: 309, endPoint x: 779, endPoint y: 241, distance: 67.5
click at [777, 243] on body "Home Creator Analytics Team Analytics Izzy AI Chatter Content Setup Chat Monito…" at bounding box center [656, 362] width 1312 height 725
click at [843, 216] on div "What is your persona type? [PERSON_NAME] defines the distinct image and persona…" at bounding box center [671, 670] width 668 height 1041
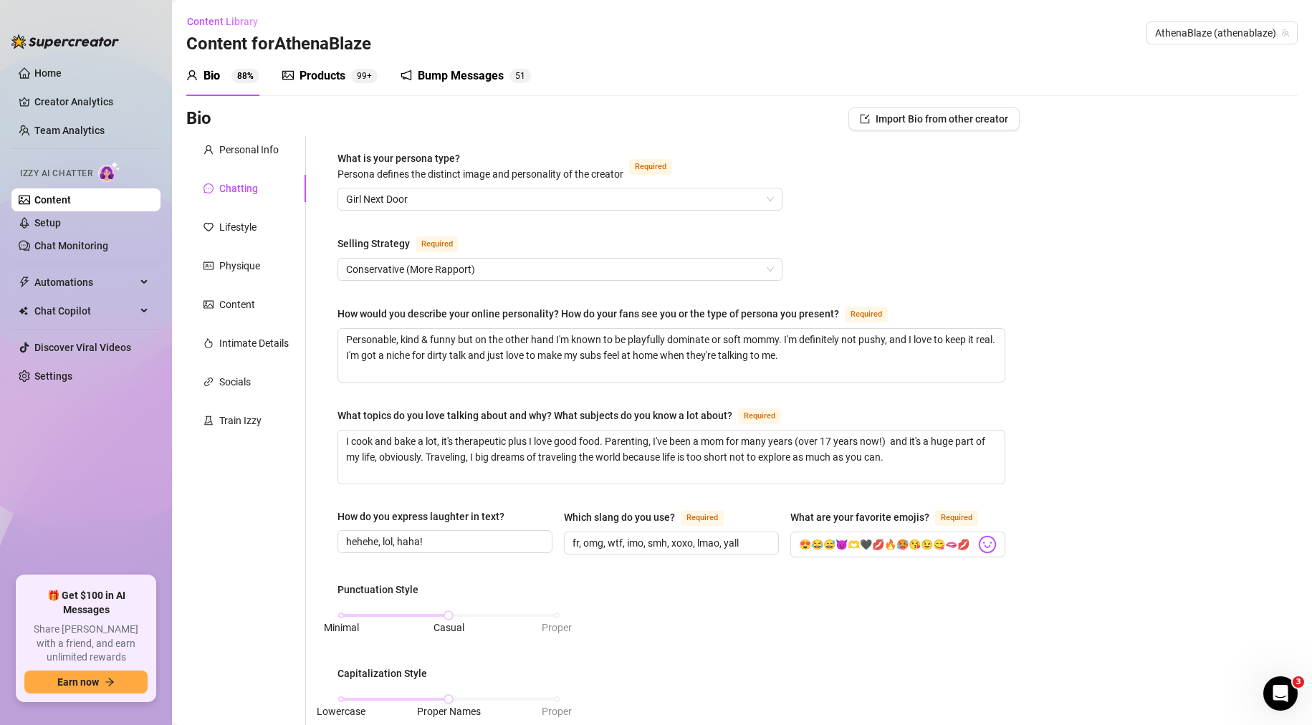
click at [843, 216] on div "What is your persona type? [PERSON_NAME] defines the distinct image and persona…" at bounding box center [671, 670] width 668 height 1041
click at [652, 272] on span "Conservative (More Rapport)" at bounding box center [560, 269] width 428 height 21
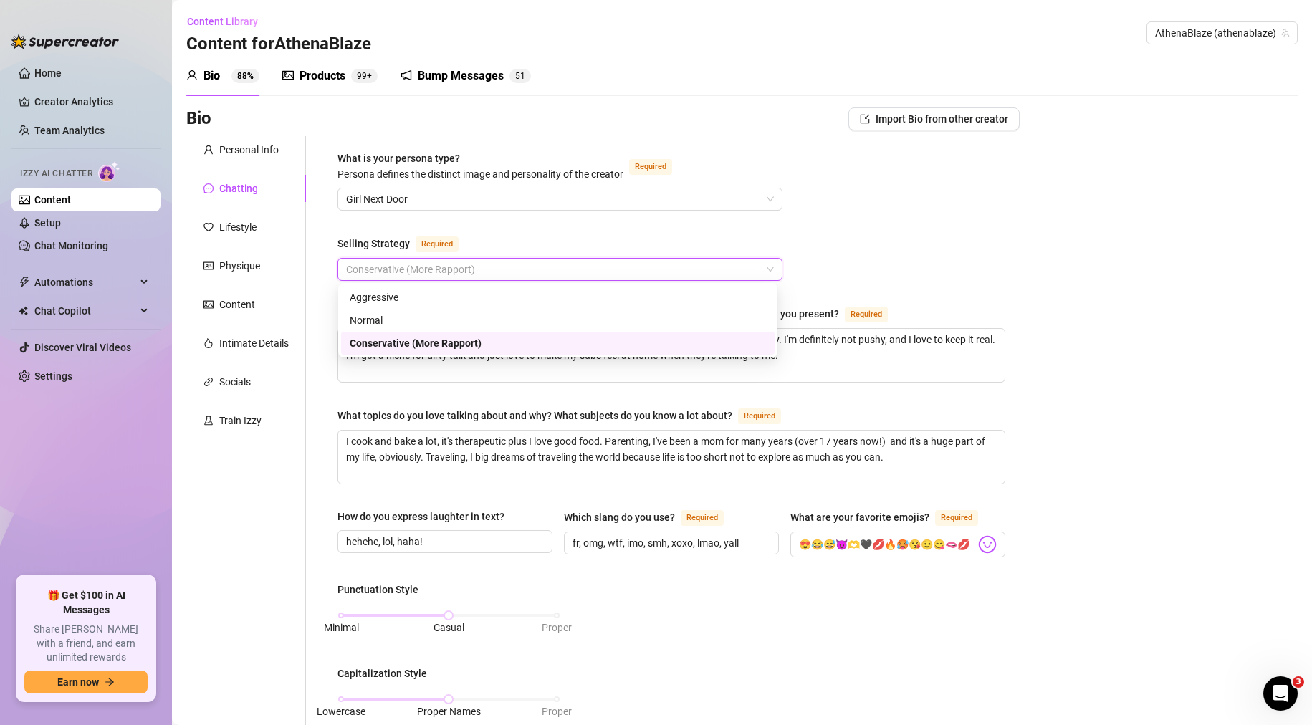
click at [975, 236] on div "What is your persona type? [PERSON_NAME] defines the distinct image and persona…" at bounding box center [671, 670] width 668 height 1041
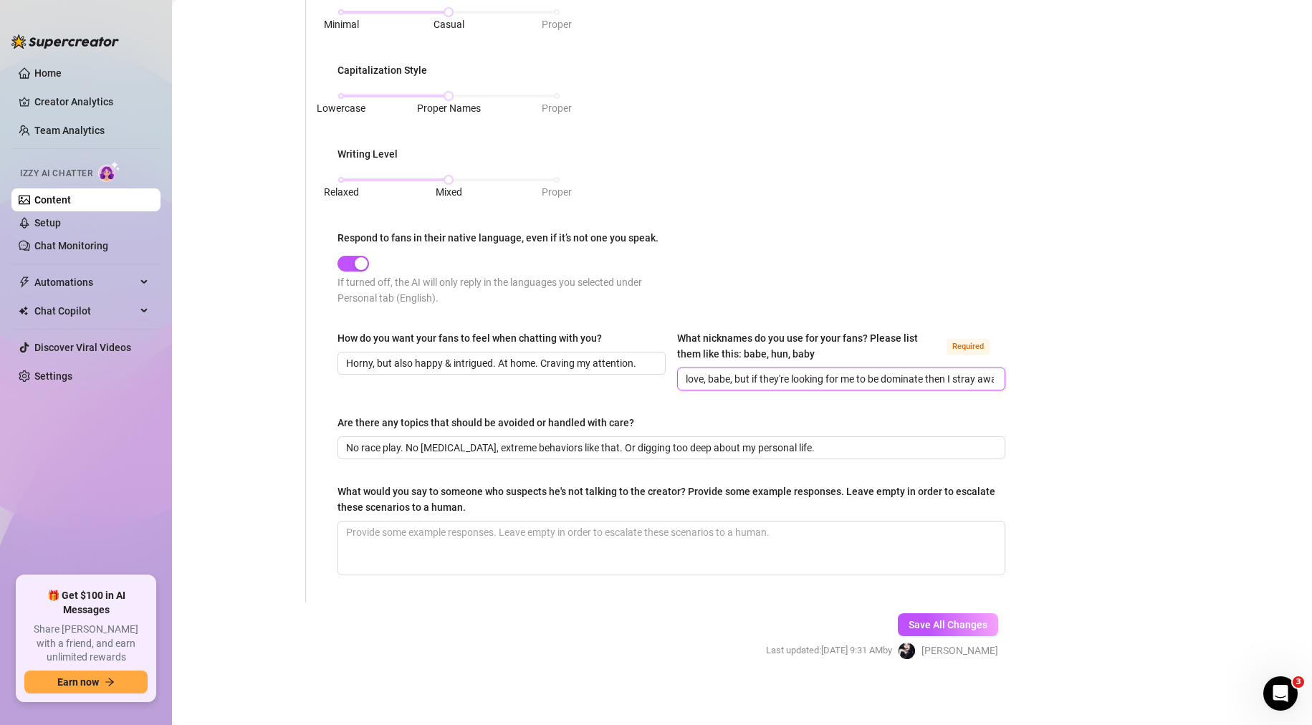
scroll to position [0, 97]
drag, startPoint x: 732, startPoint y: 373, endPoint x: 1222, endPoint y: 415, distance: 492.6
click at [1226, 415] on div "Bio Import Bio from other creator Personal Info Chatting Lifestyle Physique Con…" at bounding box center [741, 94] width 1111 height 1181
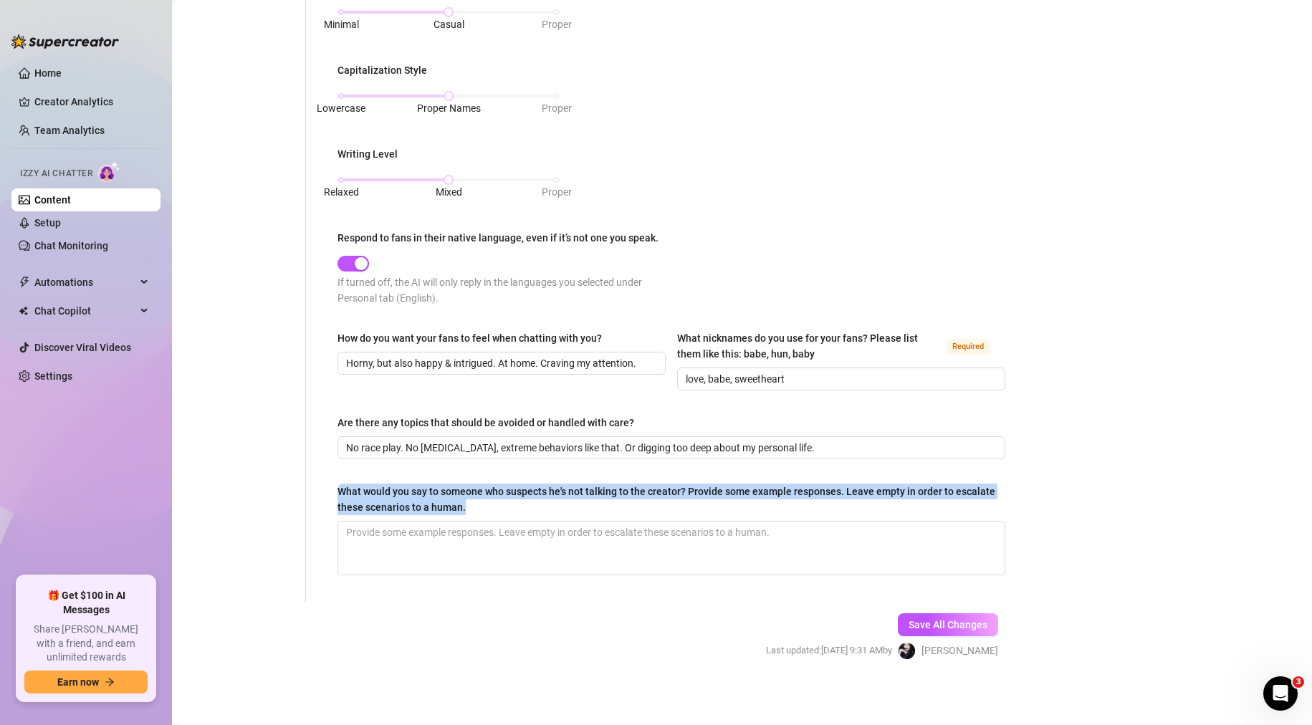
drag, startPoint x: 526, startPoint y: 506, endPoint x: 328, endPoint y: 488, distance: 198.6
click at [328, 488] on div "What is your persona type? [PERSON_NAME] defines the distinct image and persona…" at bounding box center [671, 68] width 696 height 1070
copy div "What would you say to someone who suspects he's not talking to the creator? Pro…"
click at [923, 619] on span "Save All Changes" at bounding box center [948, 624] width 79 height 11
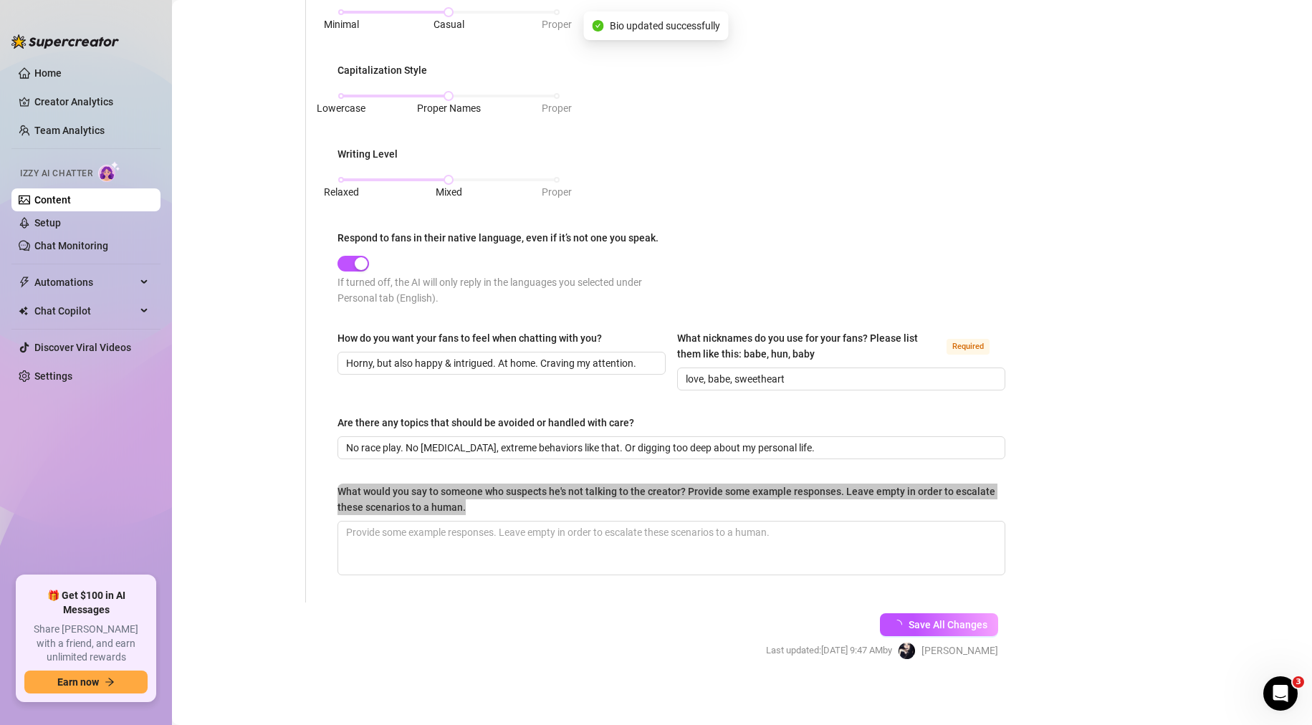
type input "love, babe, sweetheart"
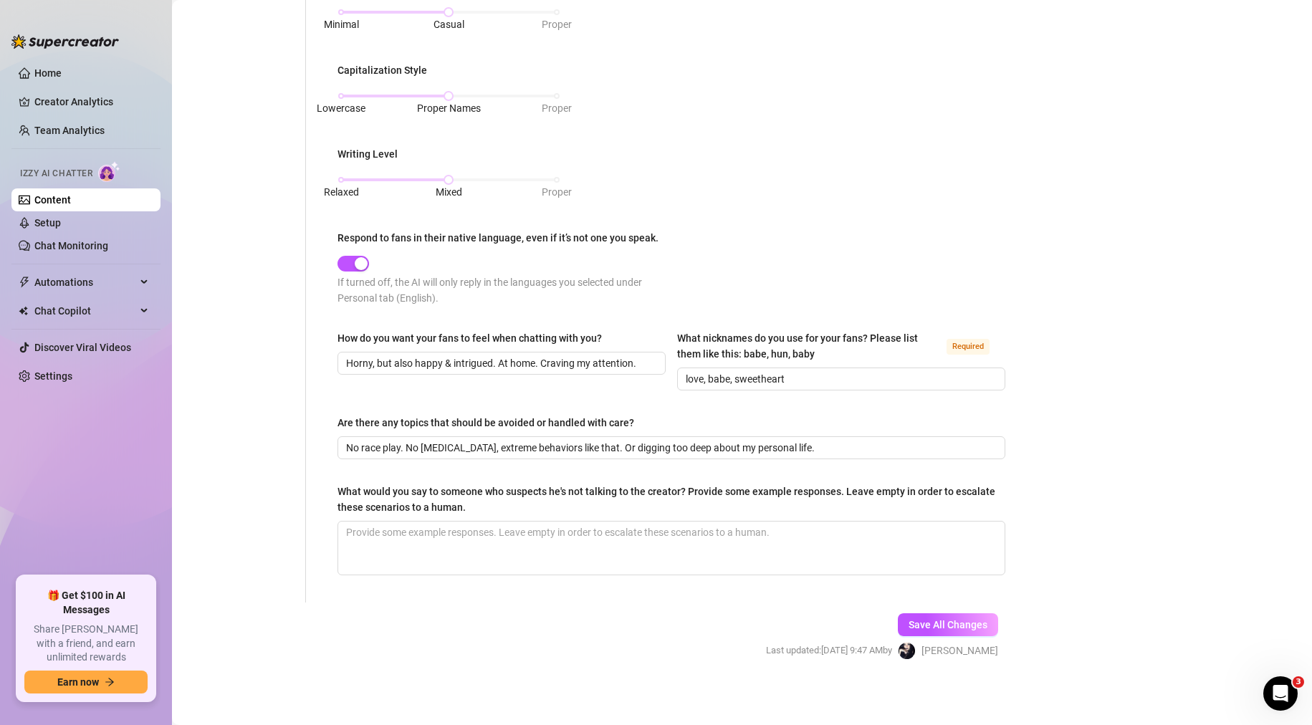
click at [285, 575] on div "Personal Info Chatting Lifestyle Physique Content Intimate Details Socials Trai…" at bounding box center [246, 68] width 120 height 1070
